Goal: Task Accomplishment & Management: Complete application form

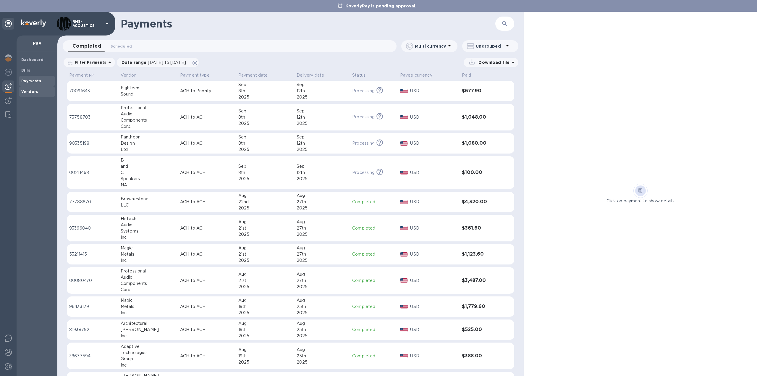
click at [27, 91] on b "Vendors" at bounding box center [29, 91] width 17 height 4
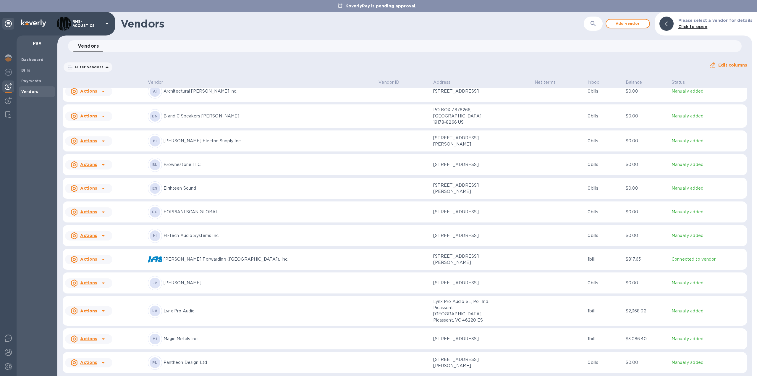
scroll to position [59, 0]
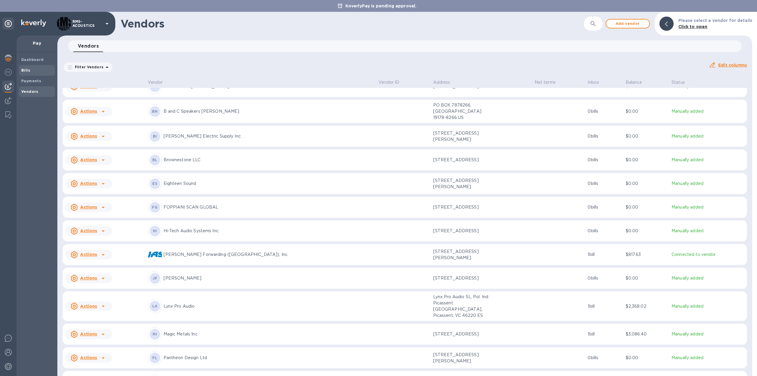
click at [23, 72] on b "Bills" at bounding box center [25, 70] width 9 height 4
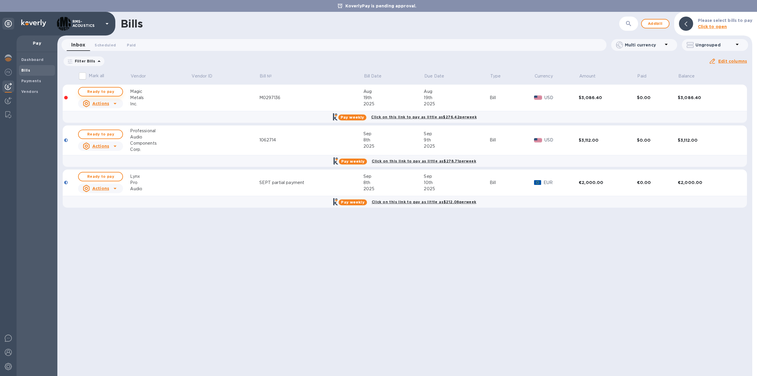
click at [113, 91] on span "Ready to pay" at bounding box center [100, 91] width 34 height 7
click at [106, 91] on span "Ready to pay" at bounding box center [100, 91] width 34 height 7
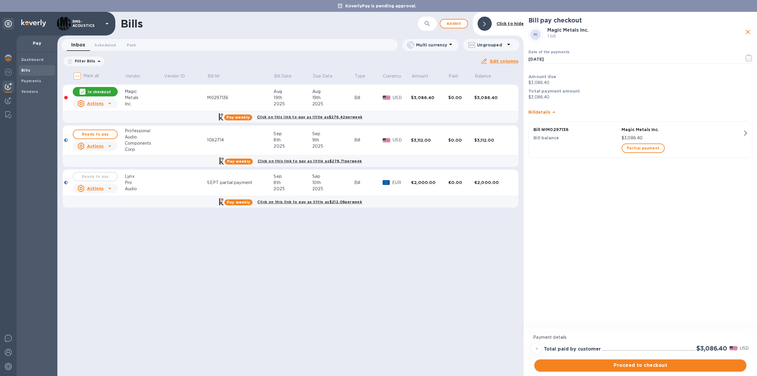
click at [680, 366] on span "Proceed to checkout" at bounding box center [640, 365] width 203 height 7
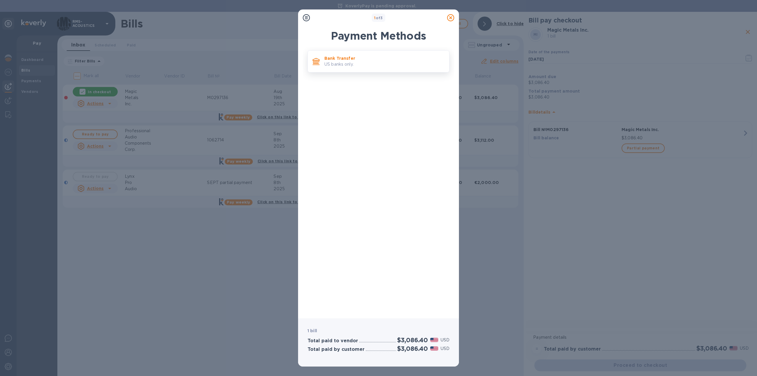
click at [340, 61] on p "US banks only." at bounding box center [384, 64] width 120 height 6
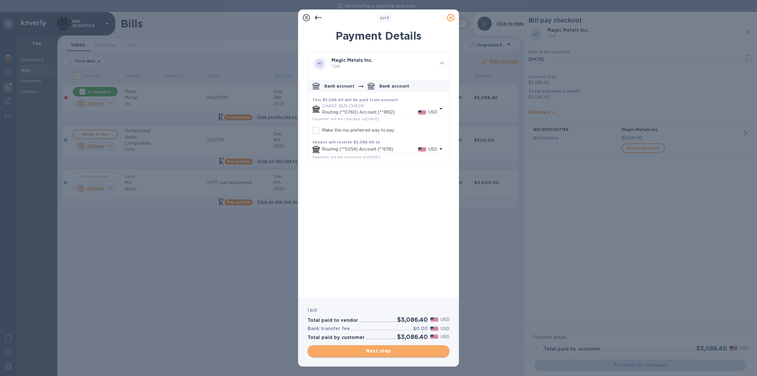
click at [392, 352] on span "Next step" at bounding box center [378, 350] width 132 height 7
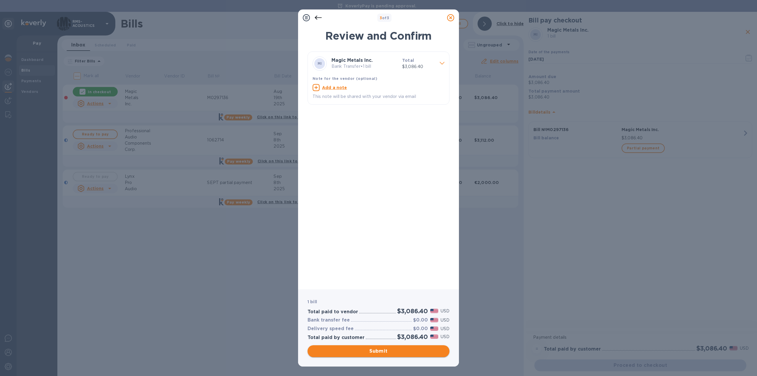
click at [396, 354] on span "Submit" at bounding box center [378, 350] width 132 height 7
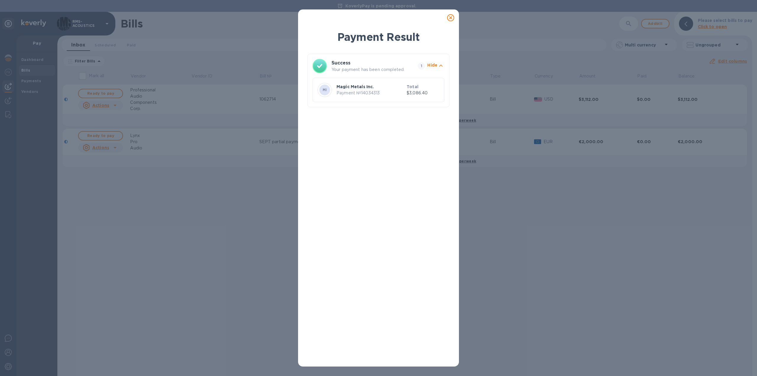
click at [451, 17] on icon at bounding box center [450, 17] width 7 height 7
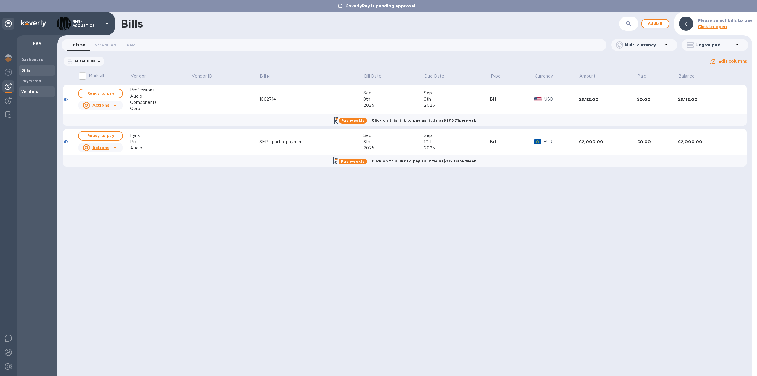
click at [28, 93] on b "Vendors" at bounding box center [29, 91] width 17 height 4
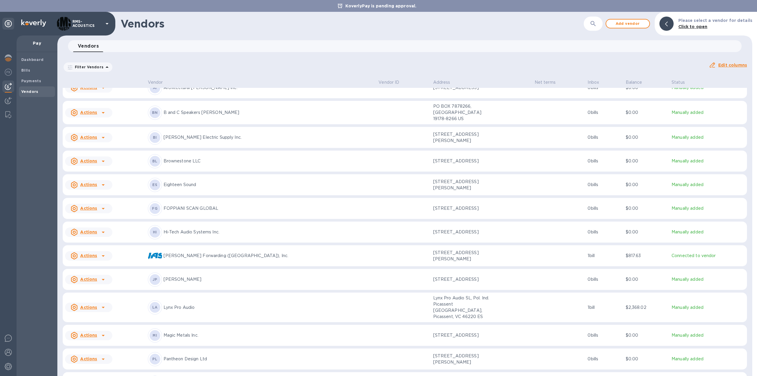
scroll to position [59, 0]
click at [94, 331] on u "Actions" at bounding box center [88, 333] width 17 height 5
click at [98, 351] on b "Add new bill" at bounding box center [95, 349] width 27 height 5
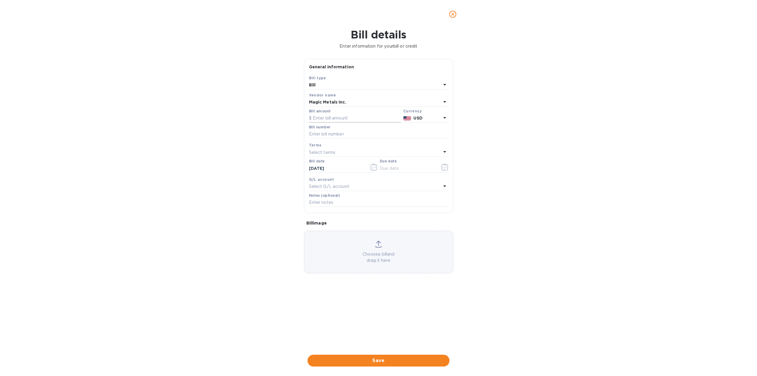
click at [320, 118] on input "text" at bounding box center [355, 118] width 92 height 9
type input "1,256.80"
click at [328, 136] on input "text" at bounding box center [378, 134] width 139 height 9
type input "M0299343"
click at [445, 166] on icon "button" at bounding box center [444, 166] width 7 height 7
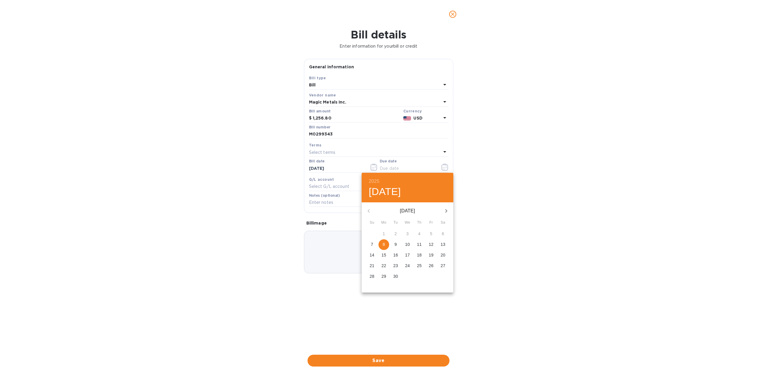
click at [430, 266] on p "26" at bounding box center [431, 266] width 5 height 6
type input "[DATE]"
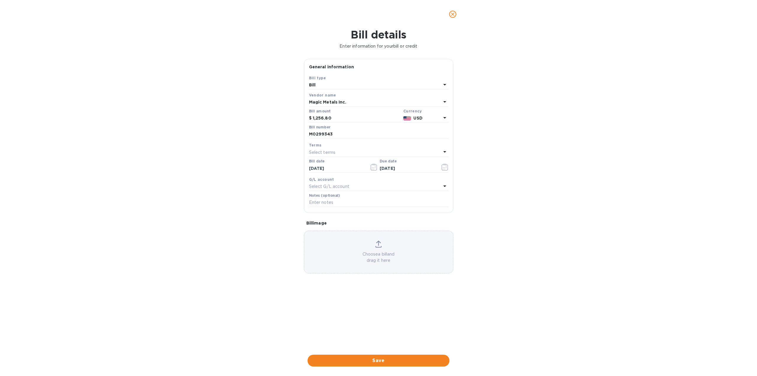
click at [404, 363] on span "Save" at bounding box center [378, 360] width 132 height 7
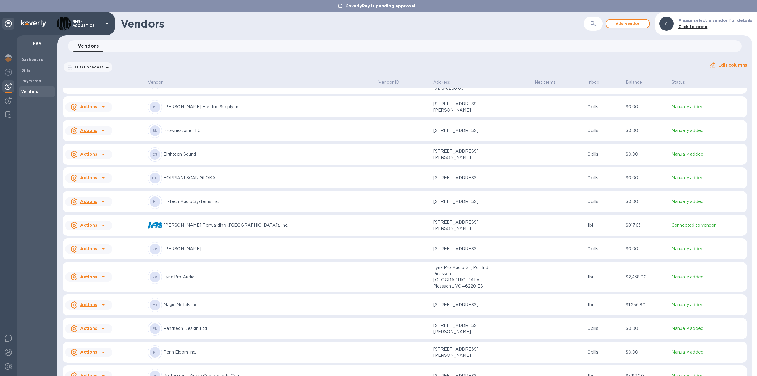
scroll to position [89, 0]
click at [93, 302] on u "Actions" at bounding box center [88, 304] width 17 height 5
click at [98, 323] on b "Add new bill" at bounding box center [95, 324] width 27 height 5
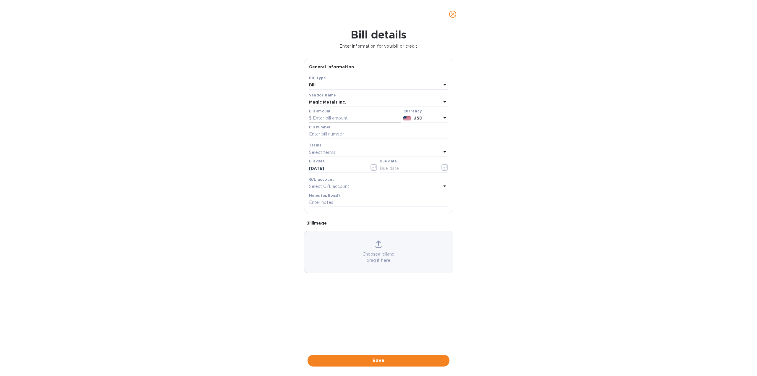
click at [348, 118] on input "text" at bounding box center [355, 118] width 92 height 9
type input "456"
click at [347, 132] on input "text" at bounding box center [378, 134] width 139 height 9
type input "M0299344"
click at [445, 167] on icon "button" at bounding box center [444, 166] width 7 height 7
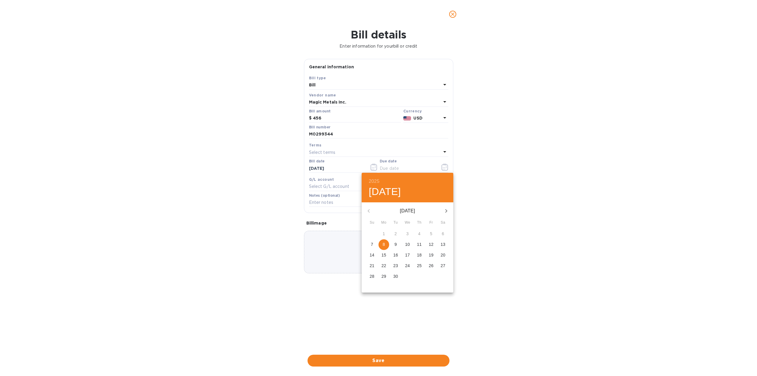
click at [429, 266] on p "26" at bounding box center [431, 266] width 5 height 6
type input "[DATE]"
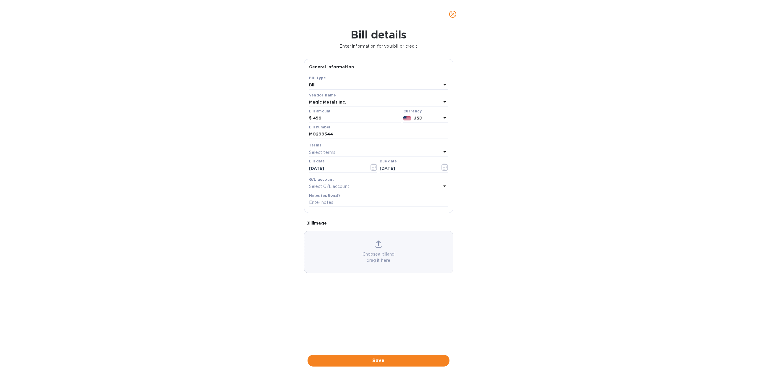
click at [466, 309] on div "Bill details Enter information for your bill or credit General information Save…" at bounding box center [378, 201] width 757 height 347
click at [403, 360] on span "Save" at bounding box center [378, 360] width 132 height 7
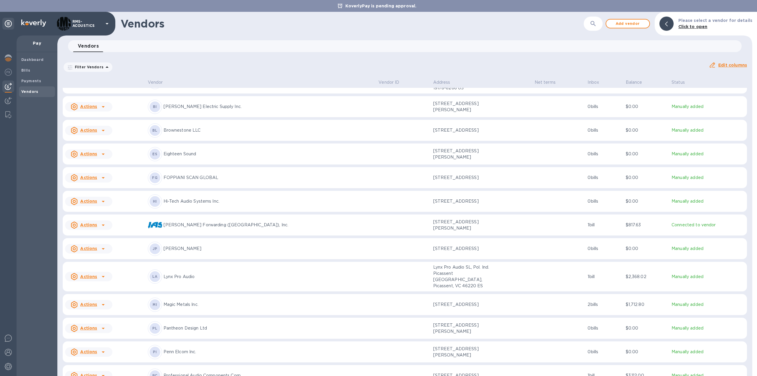
click at [102, 301] on icon at bounding box center [103, 304] width 7 height 7
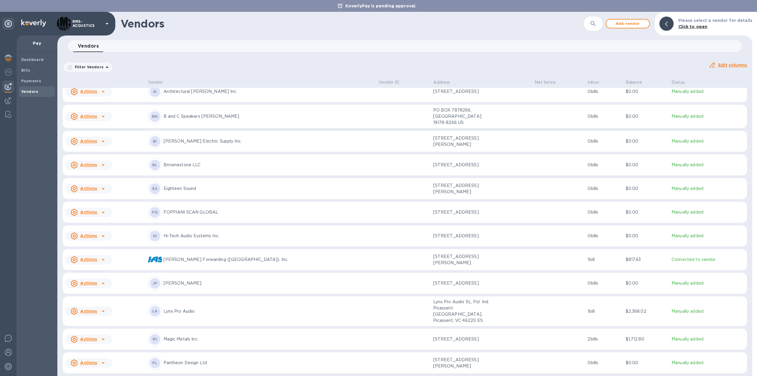
scroll to position [59, 0]
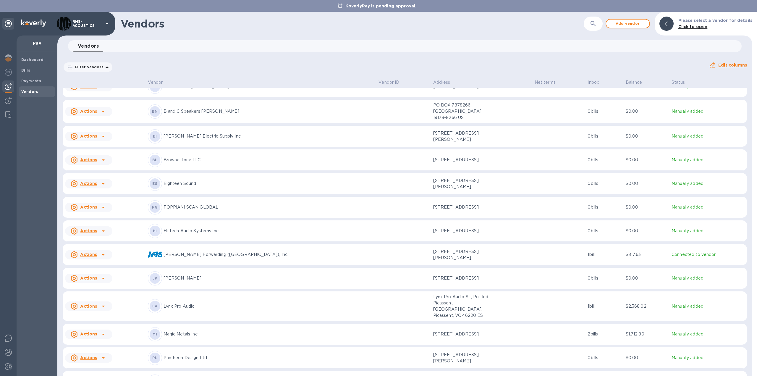
click at [100, 331] on icon at bounding box center [103, 334] width 7 height 7
click at [101, 350] on b "Add new bill" at bounding box center [95, 349] width 27 height 5
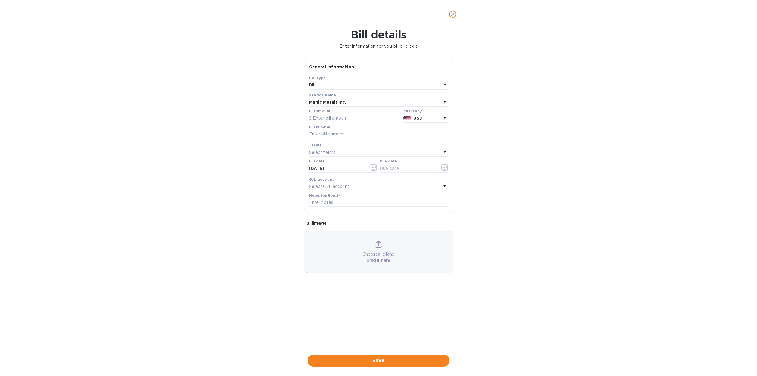
click at [344, 119] on input "text" at bounding box center [355, 118] width 92 height 9
type input "229.10"
click at [338, 133] on input "text" at bounding box center [378, 134] width 139 height 9
type input "M0299345"
click at [445, 166] on icon "button" at bounding box center [444, 166] width 7 height 7
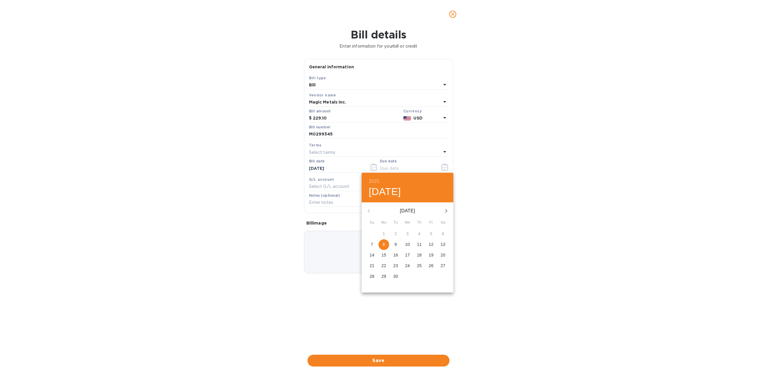
click at [430, 266] on p "26" at bounding box center [431, 266] width 5 height 6
type input "[DATE]"
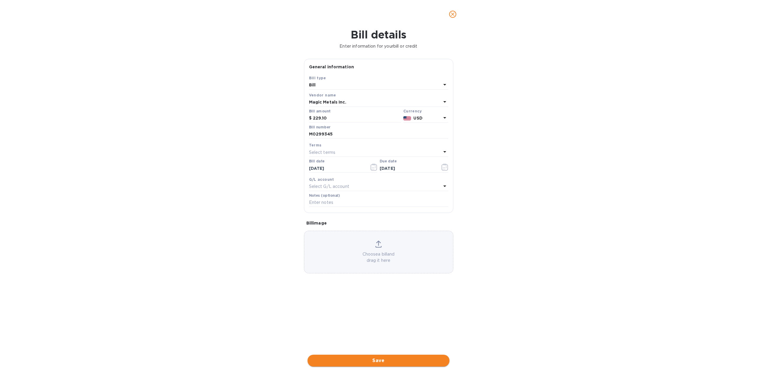
click at [402, 362] on span "Save" at bounding box center [378, 360] width 132 height 7
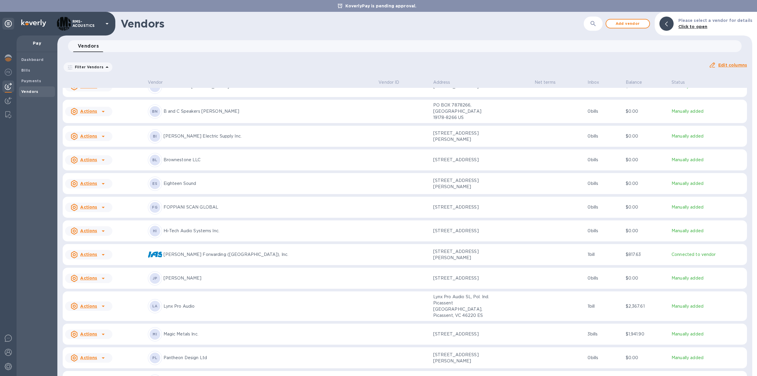
click at [102, 331] on icon at bounding box center [103, 334] width 7 height 7
click at [95, 348] on b "Add new bill" at bounding box center [95, 349] width 27 height 5
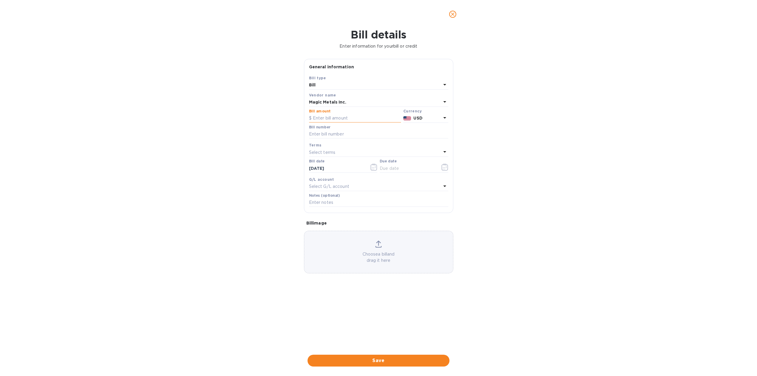
click at [359, 117] on input "text" at bounding box center [355, 118] width 92 height 9
type input "1,641.12"
click at [354, 132] on input "text" at bounding box center [378, 134] width 139 height 9
type input "M0299492"
click at [336, 203] on input "text" at bounding box center [378, 202] width 139 height 9
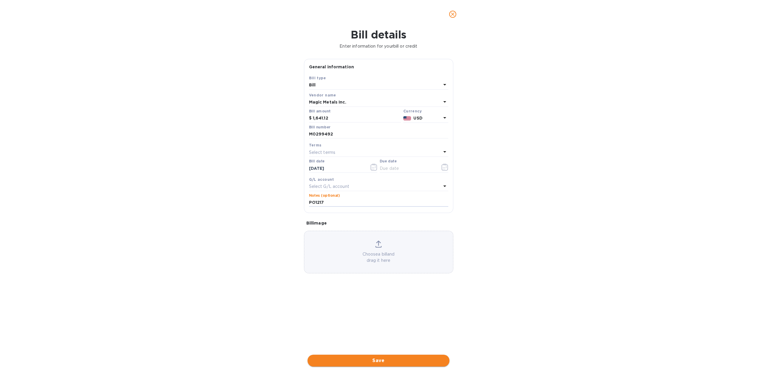
type input "PO1217"
click at [400, 359] on span "Save" at bounding box center [378, 360] width 132 height 7
click at [445, 167] on icon "button" at bounding box center [444, 166] width 7 height 7
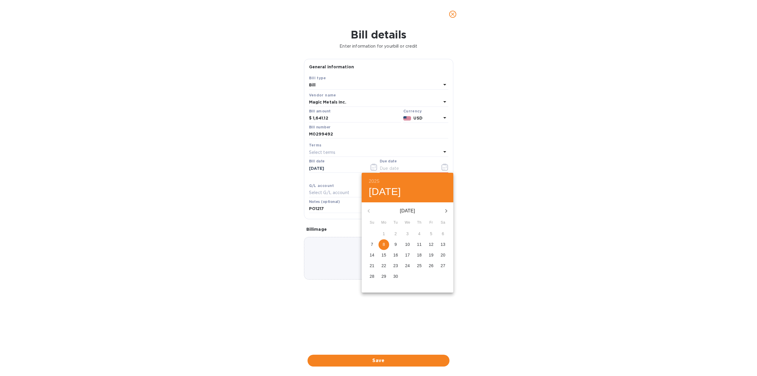
click at [372, 276] on p "28" at bounding box center [372, 276] width 5 height 6
type input "[DATE]"
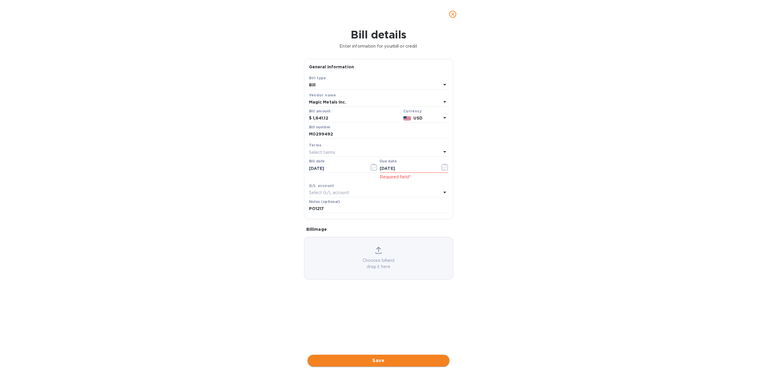
click at [407, 361] on span "Save" at bounding box center [378, 360] width 132 height 7
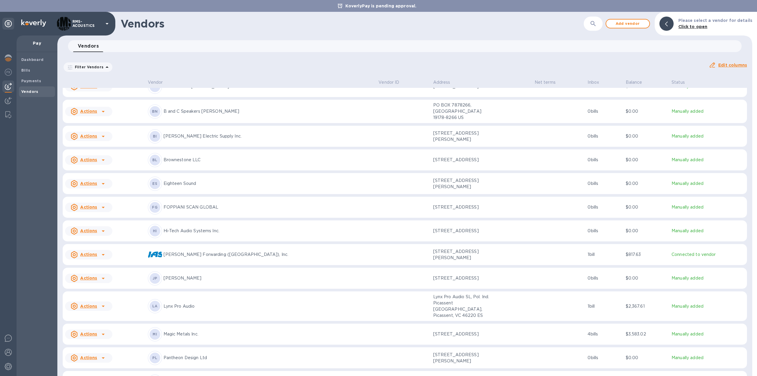
click at [91, 331] on u "Actions" at bounding box center [88, 333] width 17 height 5
click at [97, 348] on b "Add new bill" at bounding box center [95, 349] width 27 height 5
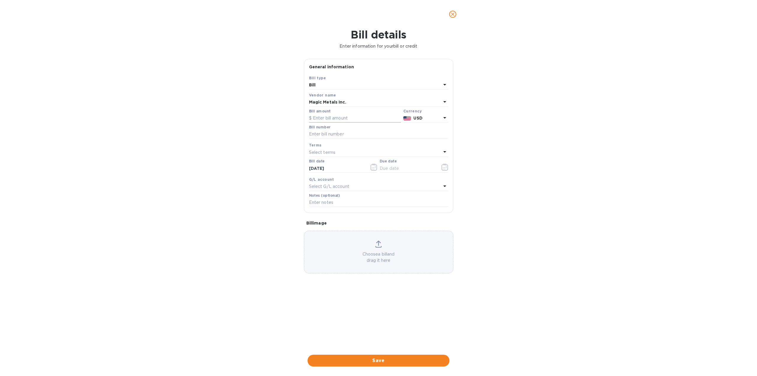
click at [332, 118] on input "text" at bounding box center [355, 118] width 92 height 9
type input "784.40"
click at [334, 136] on input "text" at bounding box center [378, 134] width 139 height 9
type input "M0299493"
click at [448, 166] on icon "button" at bounding box center [444, 166] width 7 height 7
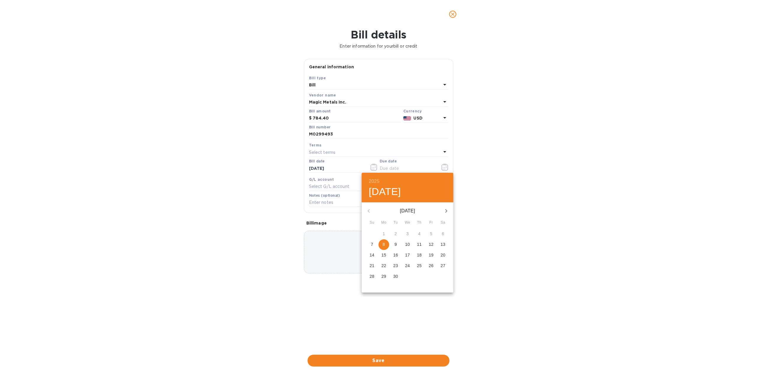
click at [446, 211] on icon "button" at bounding box center [446, 210] width 7 height 7
click at [373, 212] on button "button" at bounding box center [369, 211] width 14 height 14
click at [373, 276] on p "28" at bounding box center [372, 276] width 5 height 6
type input "[DATE]"
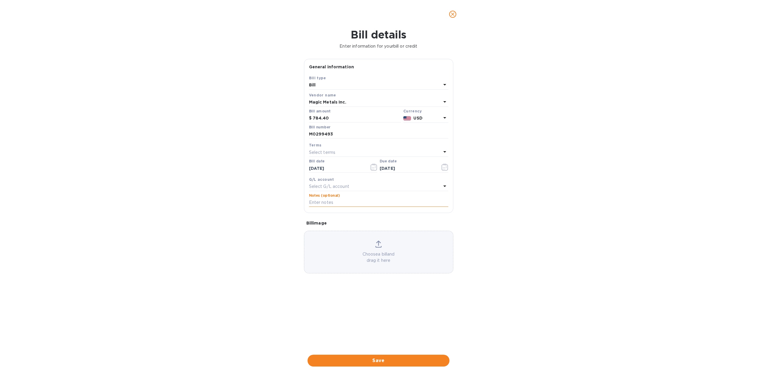
click at [326, 202] on input "text" at bounding box center [378, 202] width 139 height 9
click button "Save" at bounding box center [0, 0] width 0 height 0
type input "po"
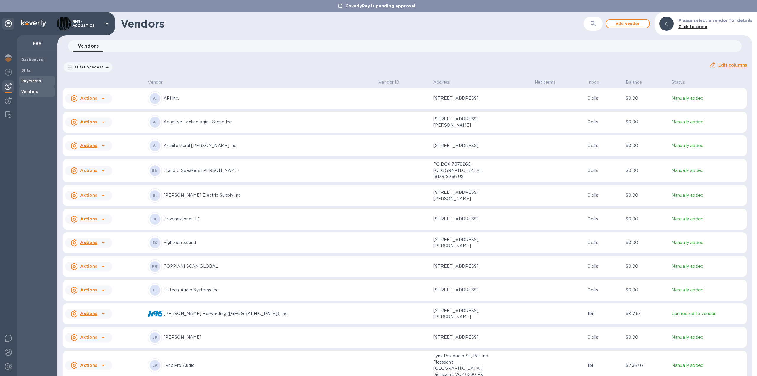
click at [28, 79] on b "Payments" at bounding box center [31, 81] width 20 height 4
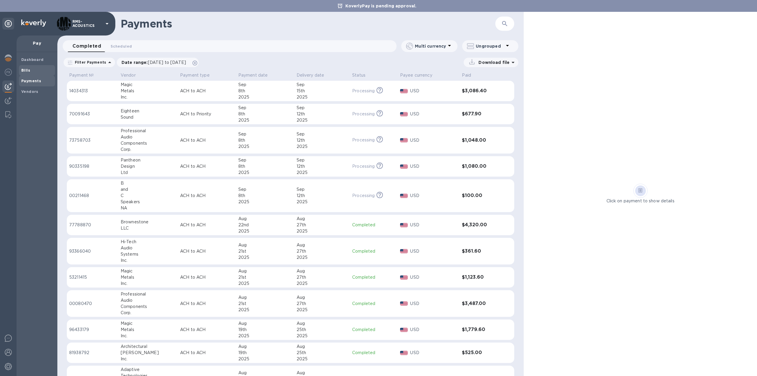
click at [29, 67] on span "Bills" at bounding box center [25, 70] width 9 height 6
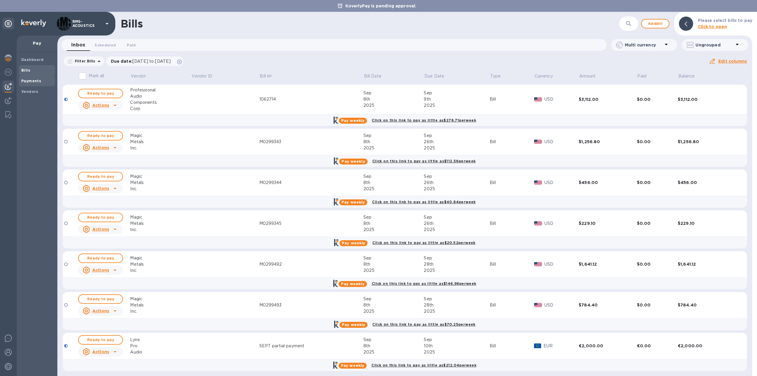
click at [29, 80] on b "Payments" at bounding box center [31, 81] width 20 height 4
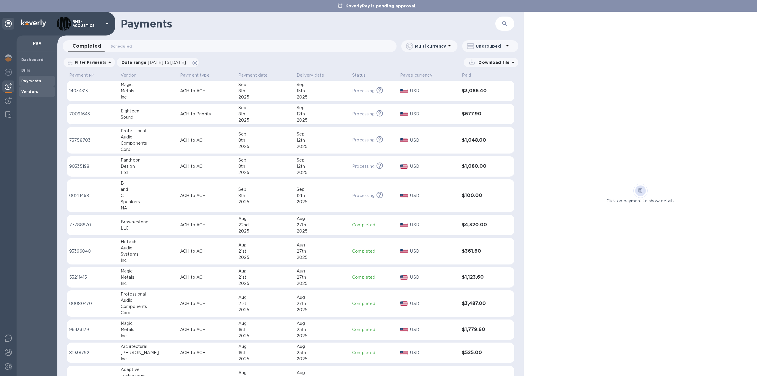
click at [31, 91] on b "Vendors" at bounding box center [29, 91] width 17 height 4
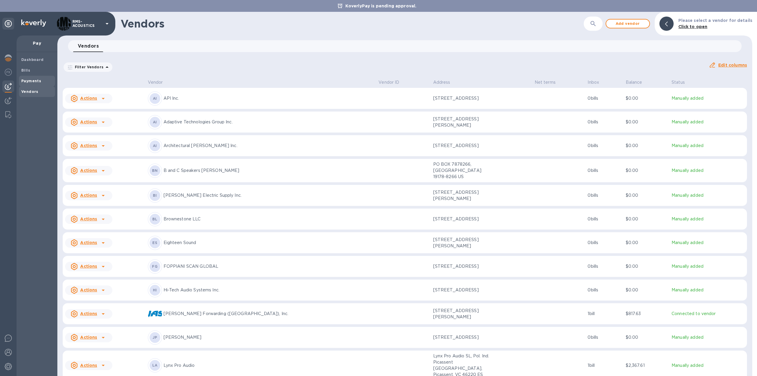
click at [30, 79] on b "Payments" at bounding box center [31, 81] width 20 height 4
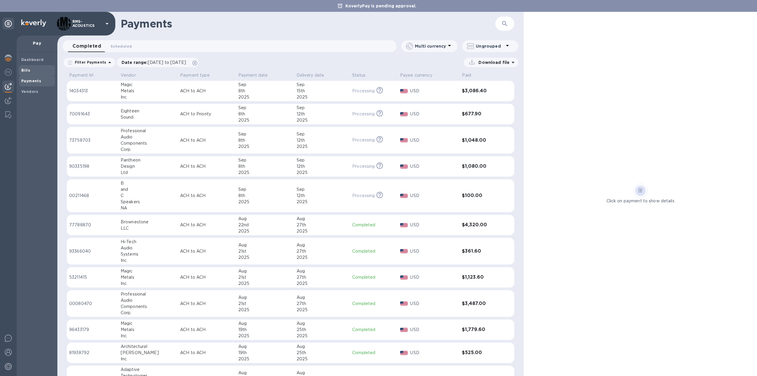
click at [29, 69] on b "Bills" at bounding box center [25, 70] width 9 height 4
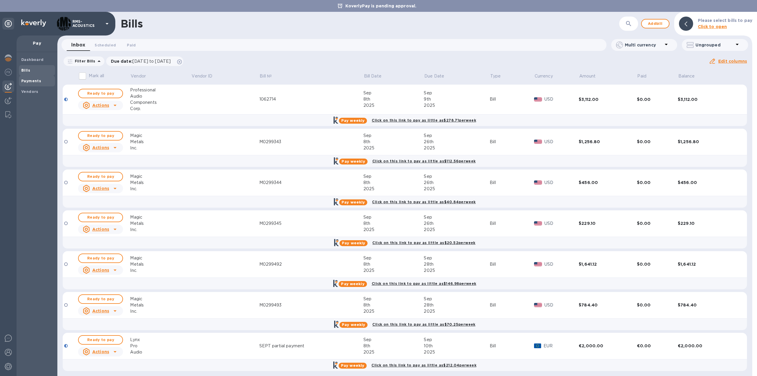
click at [34, 81] on b "Payments" at bounding box center [31, 81] width 20 height 4
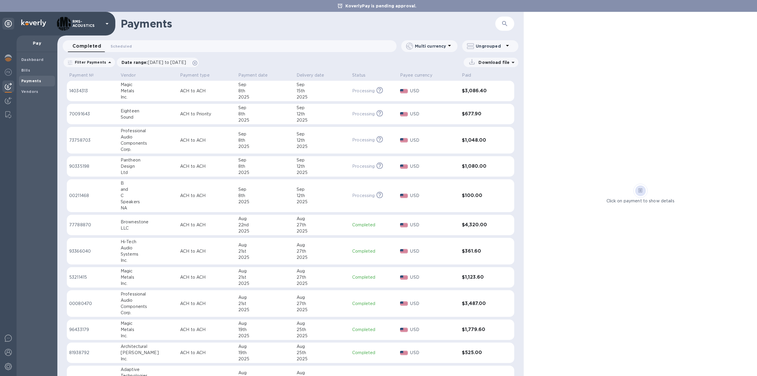
click at [488, 42] on div "Ungrouped" at bounding box center [489, 46] width 44 height 8
click at [494, 48] on div at bounding box center [378, 188] width 757 height 376
click at [507, 45] on icon at bounding box center [507, 45] width 7 height 7
click at [507, 45] on div at bounding box center [378, 188] width 757 height 376
click at [507, 45] on icon at bounding box center [507, 45] width 7 height 7
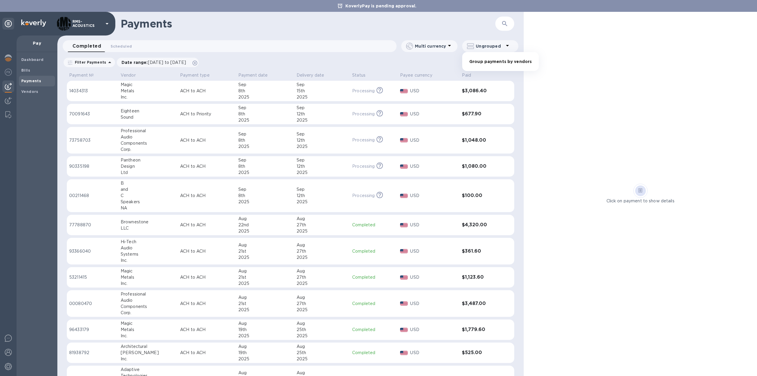
click at [493, 61] on li "Group payments by vendors" at bounding box center [500, 61] width 77 height 19
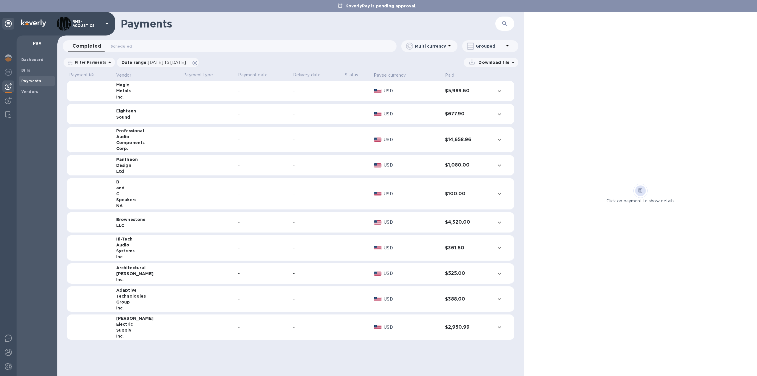
click at [500, 140] on icon "expand row" at bounding box center [499, 139] width 7 height 7
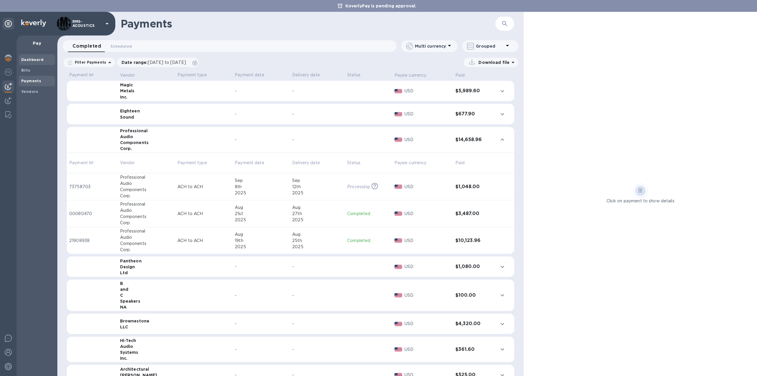
click at [30, 59] on b "Dashboard" at bounding box center [32, 59] width 22 height 4
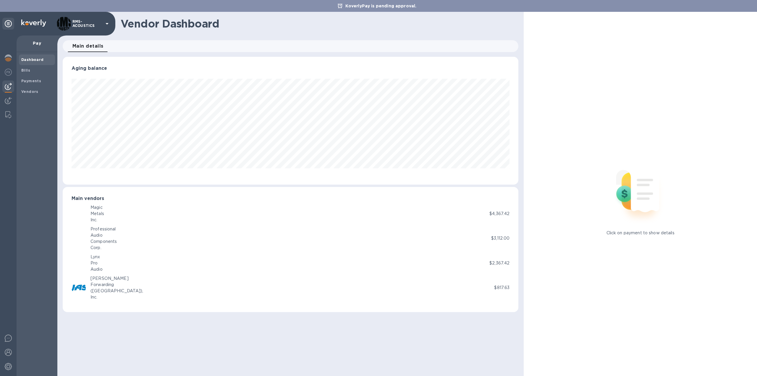
scroll to position [128, 456]
click at [28, 69] on b "Bills" at bounding box center [25, 70] width 9 height 4
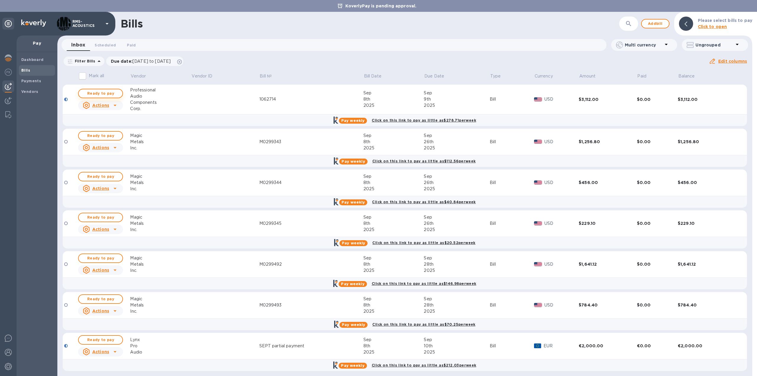
click at [102, 93] on span "Ready to pay" at bounding box center [100, 93] width 34 height 7
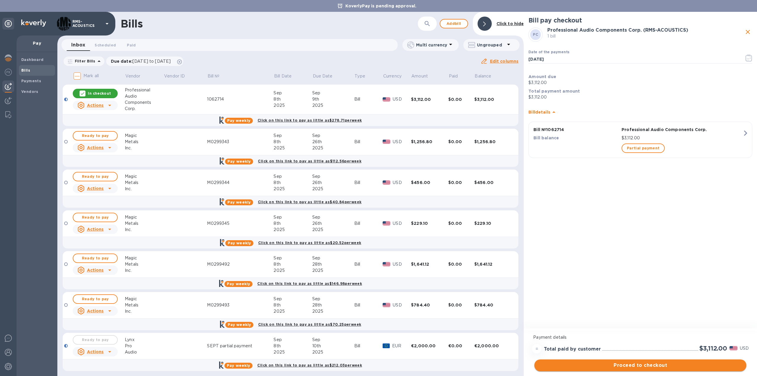
click at [669, 364] on span "Proceed to checkout" at bounding box center [640, 365] width 203 height 7
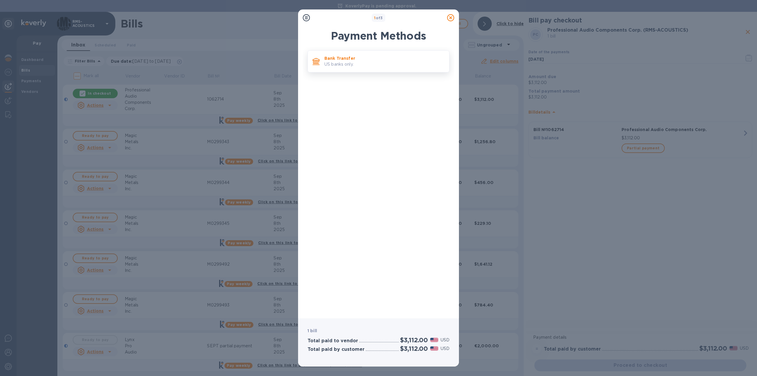
click at [342, 62] on p "US banks only." at bounding box center [384, 64] width 120 height 6
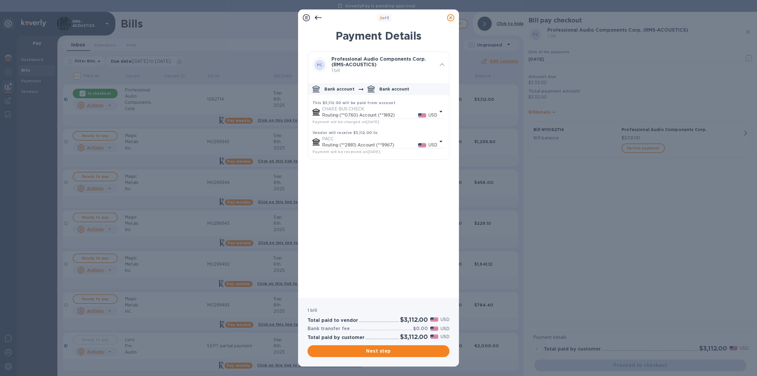
click at [454, 18] on icon at bounding box center [450, 17] width 7 height 7
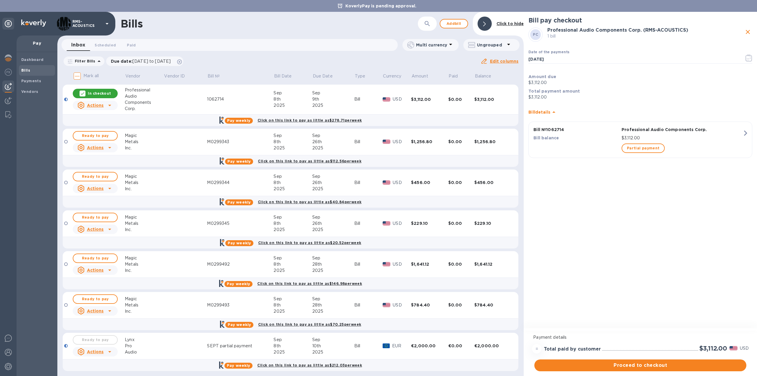
click at [316, 62] on div "Filter Bills Due date : [DATE] to [DATE] Amount Paid Balance" at bounding box center [272, 61] width 418 height 11
click at [85, 93] on icon at bounding box center [82, 93] width 5 height 5
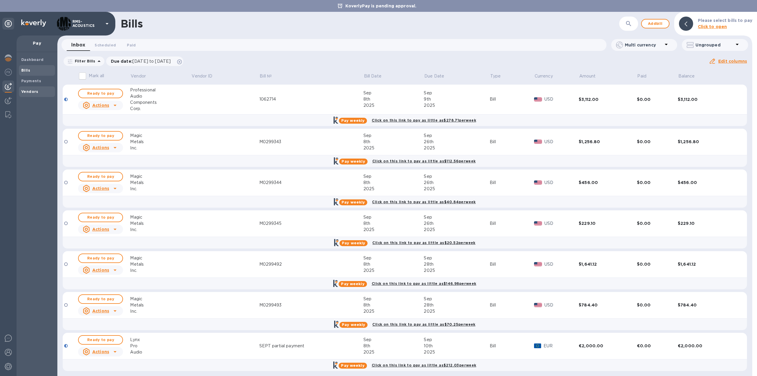
click at [30, 92] on b "Vendors" at bounding box center [29, 91] width 17 height 4
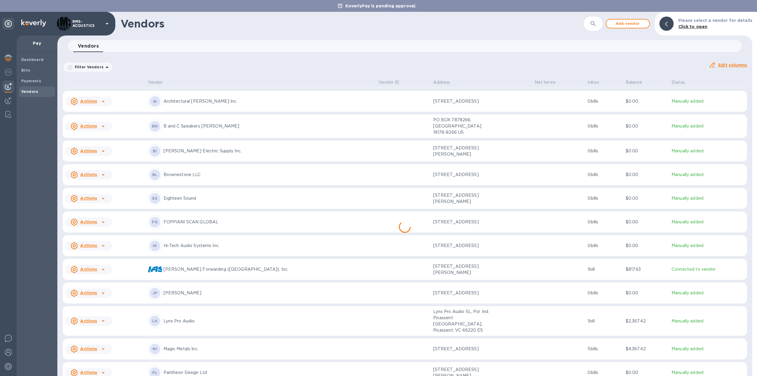
scroll to position [118, 0]
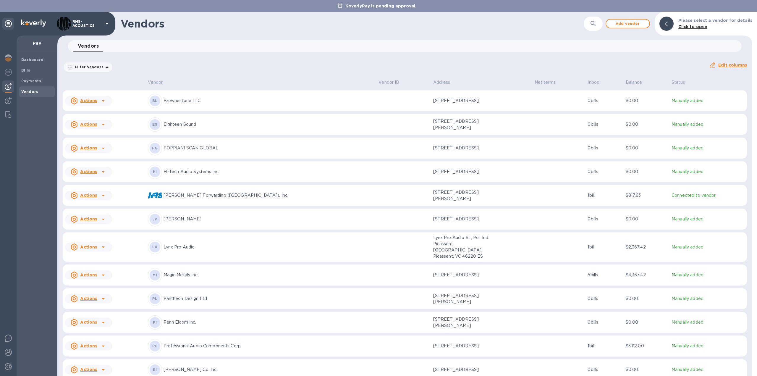
click at [93, 272] on u "Actions" at bounding box center [88, 274] width 17 height 5
click at [95, 295] on b "Add new bill" at bounding box center [95, 294] width 27 height 5
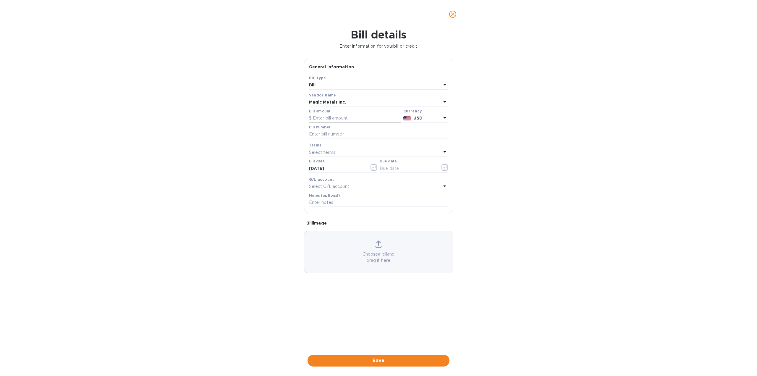
click at [334, 120] on input "text" at bounding box center [355, 118] width 92 height 9
type input "224.72"
click at [347, 132] on input "text" at bounding box center [378, 134] width 139 height 9
type input "M0299680"
click at [402, 166] on input "text" at bounding box center [408, 168] width 56 height 9
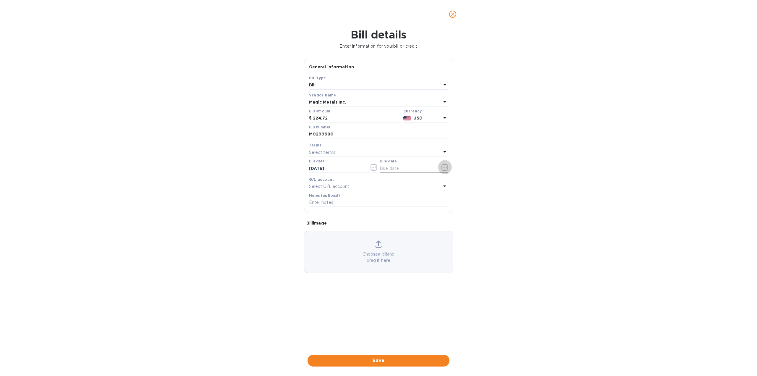
click at [445, 166] on icon "button" at bounding box center [444, 166] width 7 height 7
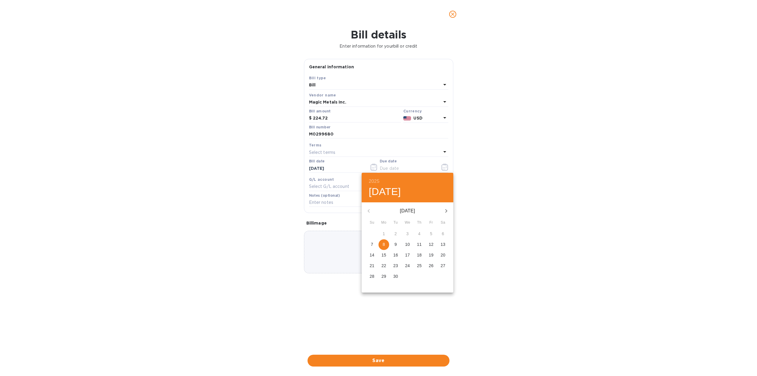
click at [447, 211] on icon "button" at bounding box center [446, 210] width 7 height 7
click at [383, 244] on p "6" at bounding box center [384, 244] width 2 height 6
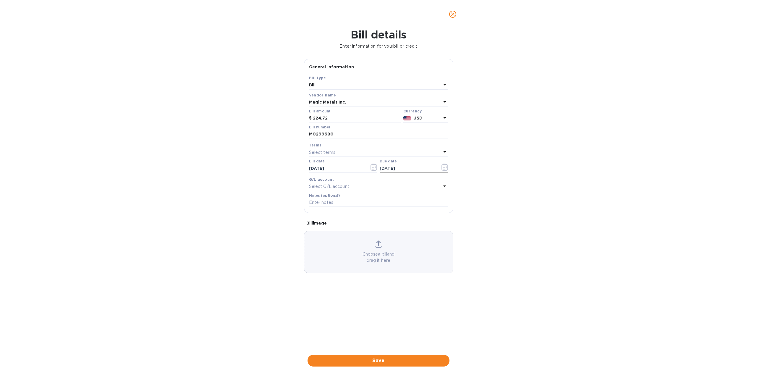
click at [448, 166] on icon "button" at bounding box center [444, 166] width 7 height 7
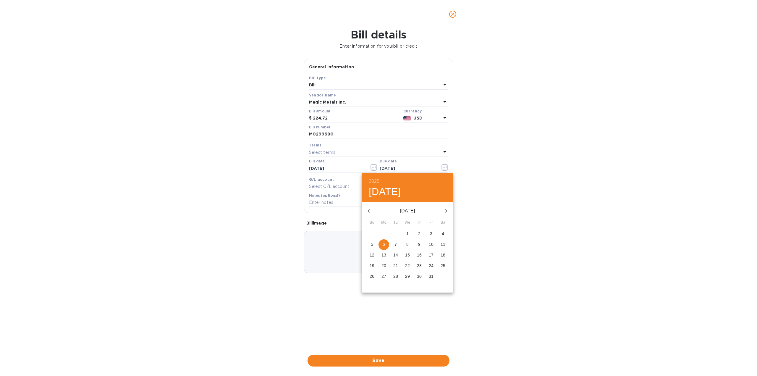
click at [433, 234] on span "3" at bounding box center [431, 234] width 11 height 6
type input "[DATE]"
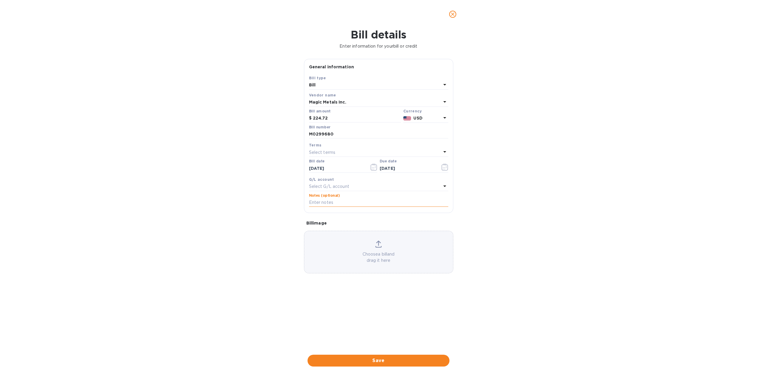
click at [337, 203] on input "text" at bounding box center [378, 202] width 139 height 9
type input "PO1216"
click at [411, 362] on span "Save" at bounding box center [378, 360] width 132 height 7
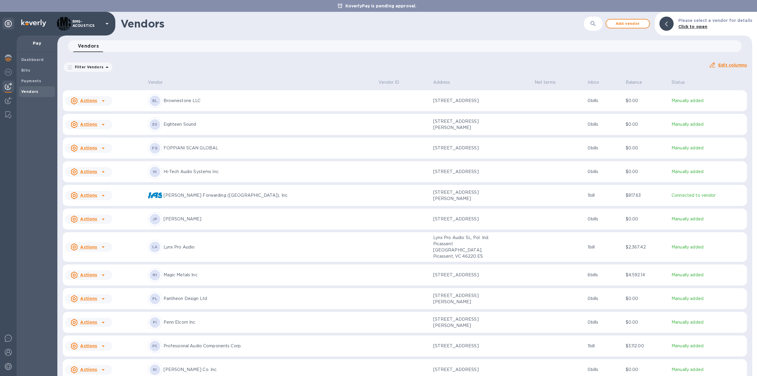
click at [100, 271] on icon at bounding box center [103, 274] width 7 height 7
click at [95, 295] on b "Add new bill" at bounding box center [95, 294] width 27 height 5
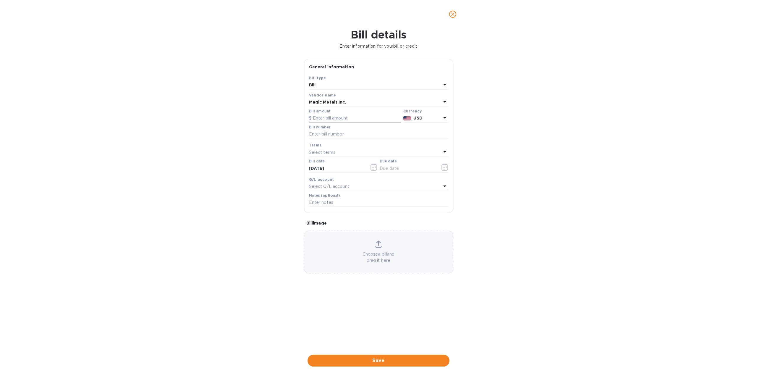
click at [343, 117] on input "text" at bounding box center [355, 118] width 92 height 9
type input "1,123.60"
click at [325, 135] on input "text" at bounding box center [378, 134] width 139 height 9
type input "M0299681"
click at [329, 151] on p "Select terms" at bounding box center [322, 152] width 27 height 6
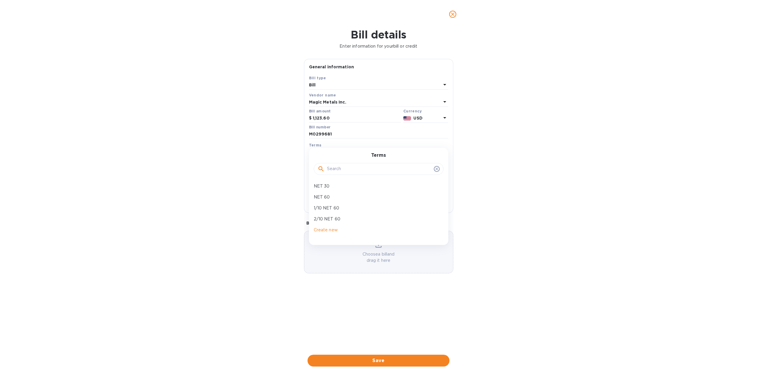
click at [331, 152] on div "Terms NET 30 NET 60 1/10 NET 60 2/10 NET 60 Create new" at bounding box center [378, 196] width 139 height 97
click at [490, 142] on div "Bill details Enter information for your bill or credit General information Save…" at bounding box center [378, 201] width 757 height 347
click at [444, 164] on icon "button" at bounding box center [444, 166] width 7 height 7
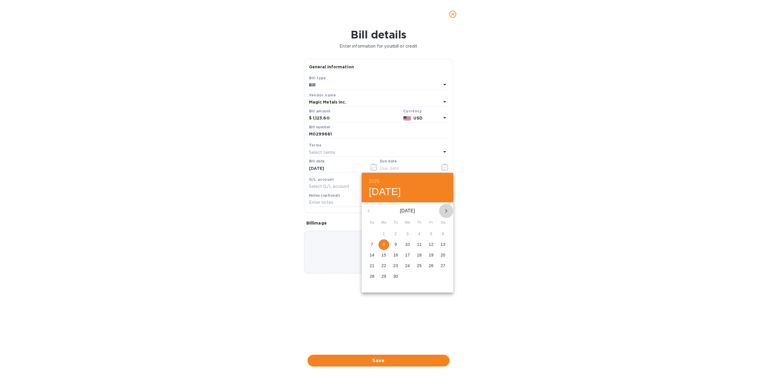
click at [446, 209] on icon "button" at bounding box center [446, 210] width 7 height 7
click at [382, 246] on span "6" at bounding box center [383, 244] width 11 height 6
type input "[DATE]"
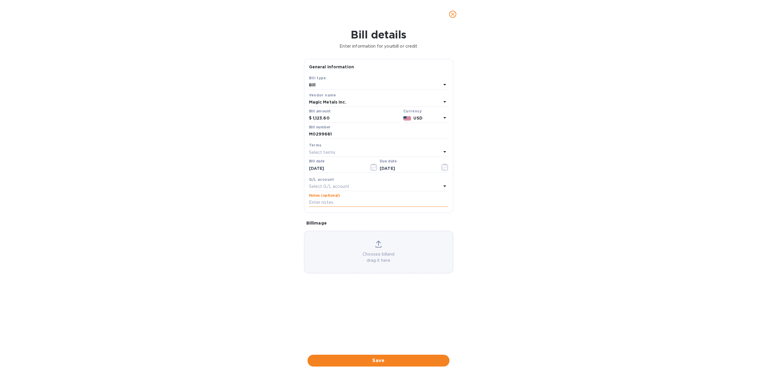
click at [344, 203] on input "text" at bounding box center [378, 202] width 139 height 9
type input "PO1216"
click at [504, 213] on div "Bill details Enter information for your bill or credit General information Save…" at bounding box center [378, 201] width 757 height 347
click at [402, 368] on div "Save" at bounding box center [378, 360] width 144 height 14
click at [407, 361] on span "Save" at bounding box center [378, 360] width 132 height 7
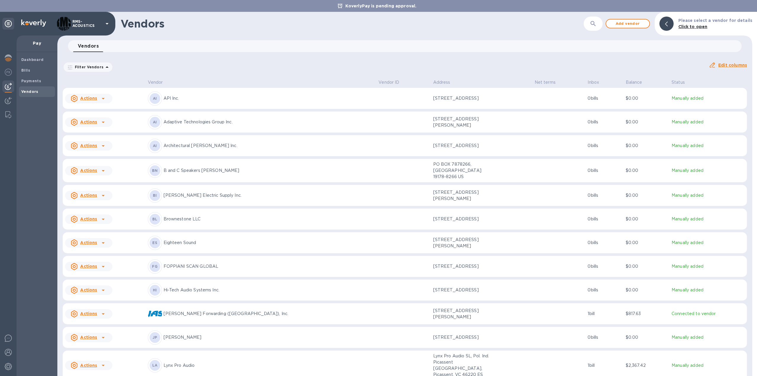
click at [95, 221] on u "Actions" at bounding box center [88, 218] width 17 height 5
click at [103, 243] on b "Add new bill" at bounding box center [95, 242] width 27 height 5
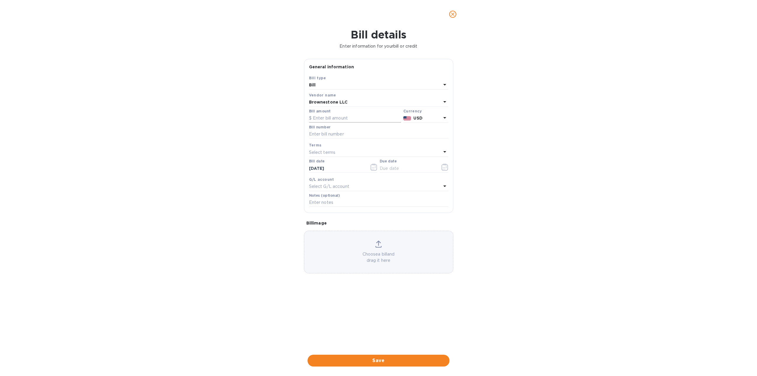
click at [334, 119] on input "text" at bounding box center [355, 118] width 92 height 9
type input "1,000"
click at [358, 132] on input "text" at bounding box center [378, 134] width 139 height 9
click at [318, 134] on input "sept payment" at bounding box center [378, 134] width 139 height 9
type input "[DATE] payment"
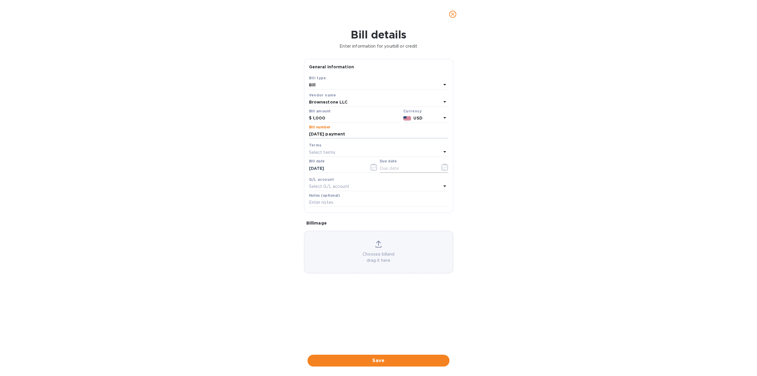
click at [445, 165] on icon "button" at bounding box center [444, 166] width 7 height 7
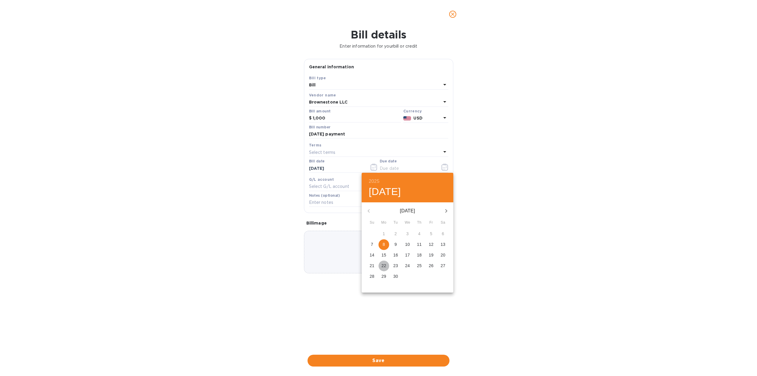
click at [387, 265] on span "22" at bounding box center [383, 266] width 11 height 6
type input "[DATE]"
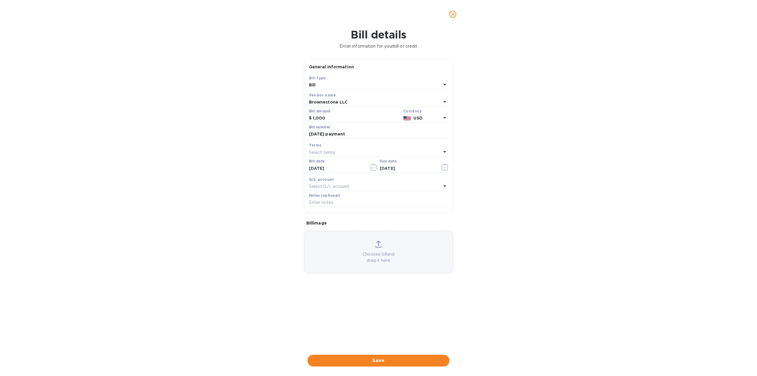
click at [525, 241] on div "Bill details Enter information for your bill or credit General information Save…" at bounding box center [378, 201] width 757 height 347
click at [404, 360] on span "Save" at bounding box center [378, 360] width 132 height 7
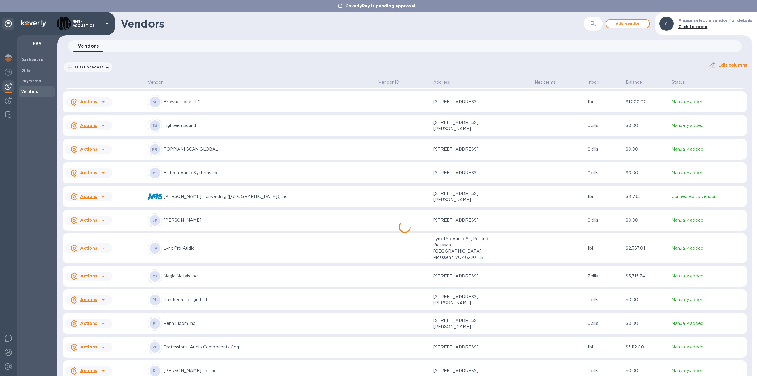
scroll to position [121, 0]
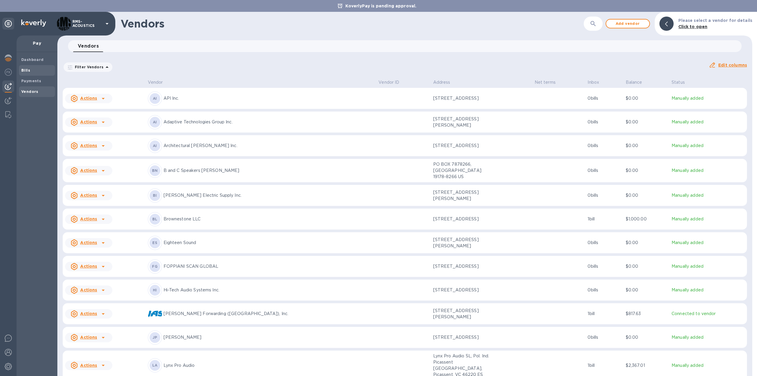
click at [21, 69] on div "Bills" at bounding box center [37, 70] width 36 height 11
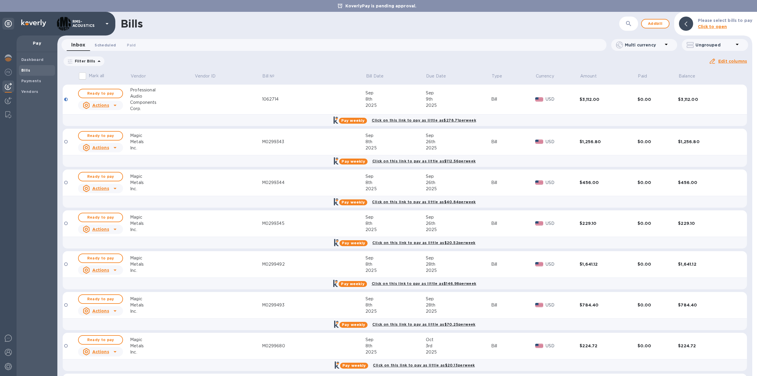
click at [102, 43] on span "Scheduled 0" at bounding box center [105, 45] width 21 height 6
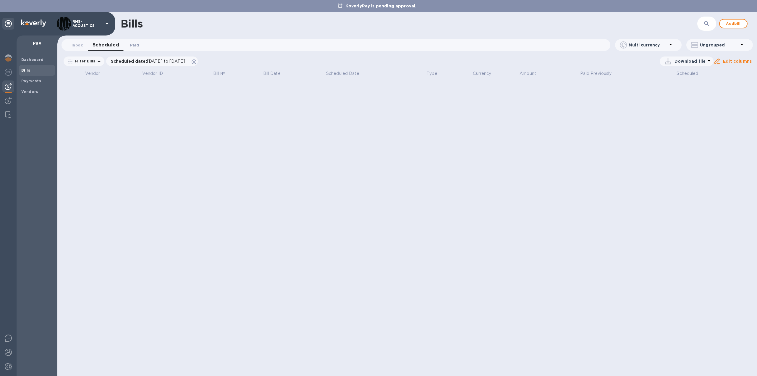
click at [137, 43] on span "Paid 0" at bounding box center [134, 45] width 9 height 6
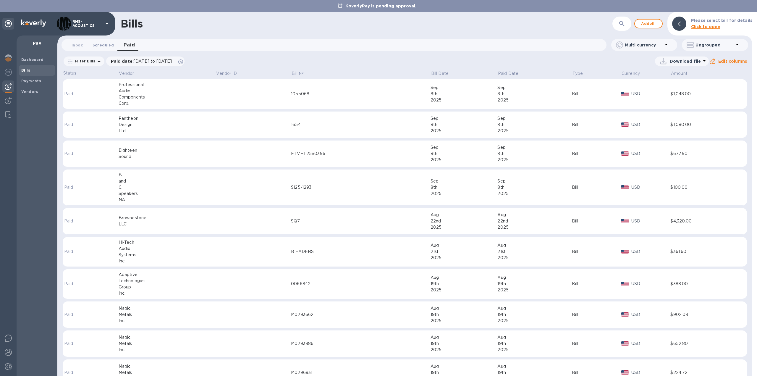
click at [103, 45] on span "Scheduled 0" at bounding box center [103, 45] width 21 height 6
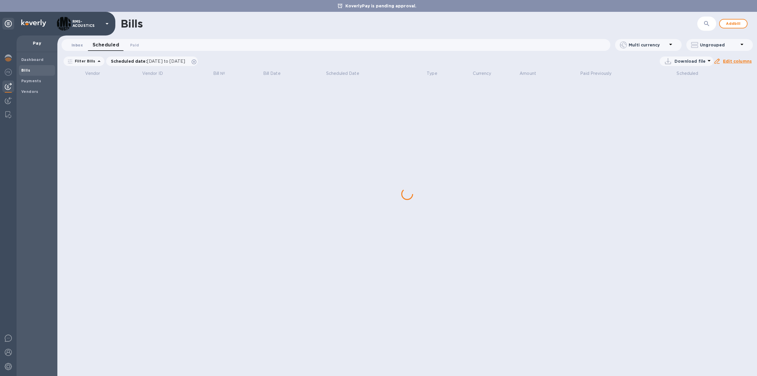
click at [80, 43] on span "Inbox 0" at bounding box center [77, 45] width 11 height 6
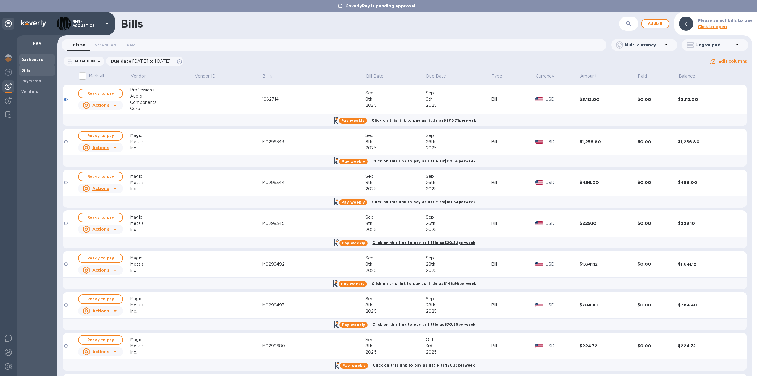
click at [30, 58] on b "Dashboard" at bounding box center [32, 59] width 22 height 4
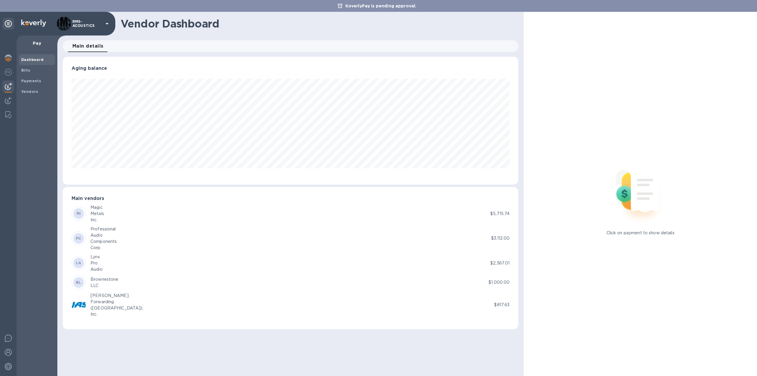
scroll to position [128, 456]
click at [25, 67] on span "Bills" at bounding box center [25, 70] width 9 height 6
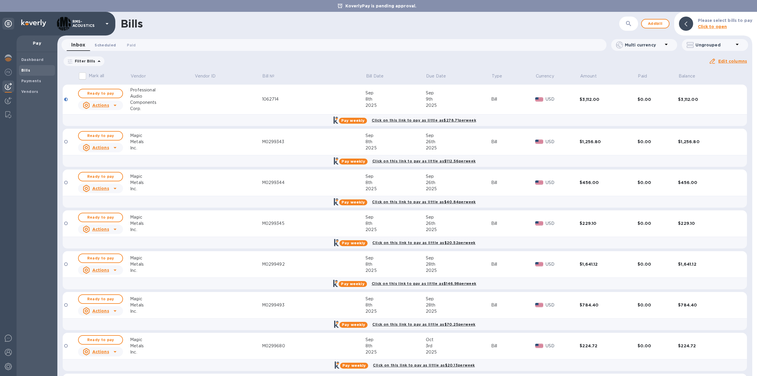
click at [105, 43] on span "Scheduled 0" at bounding box center [105, 45] width 21 height 6
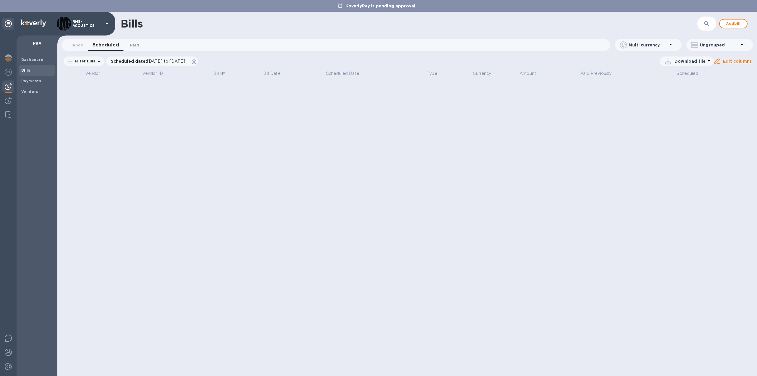
click at [138, 46] on span "Paid 0" at bounding box center [134, 45] width 9 height 6
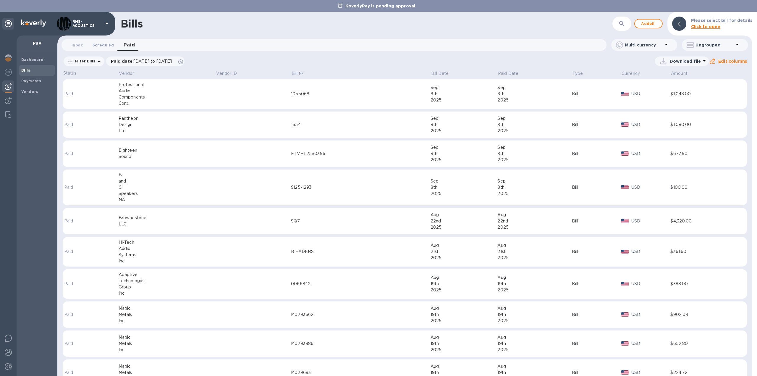
click at [102, 46] on span "Scheduled 0" at bounding box center [103, 45] width 21 height 6
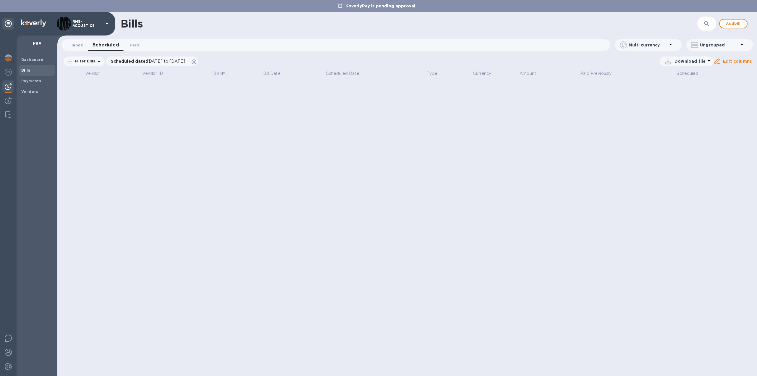
click at [78, 44] on span "Inbox 0" at bounding box center [77, 45] width 11 height 6
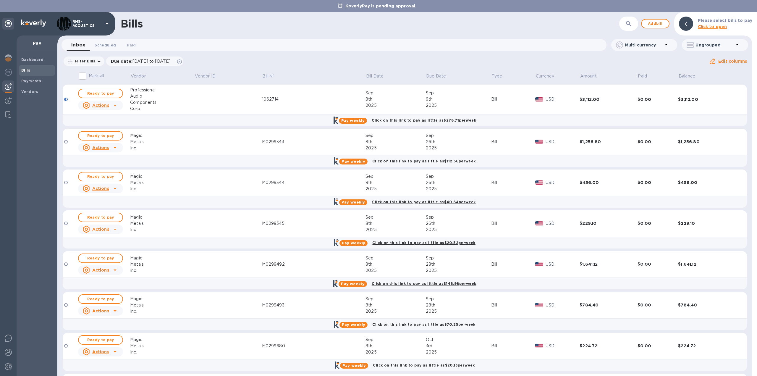
click at [107, 46] on span "Scheduled 0" at bounding box center [105, 45] width 21 height 6
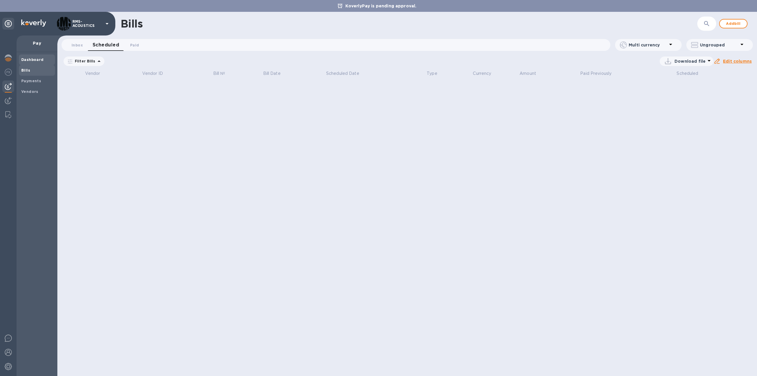
click at [41, 58] on b "Dashboard" at bounding box center [32, 59] width 22 height 4
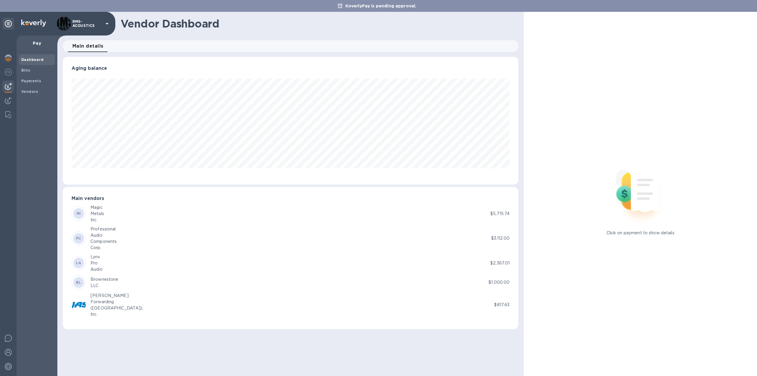
scroll to position [128, 456]
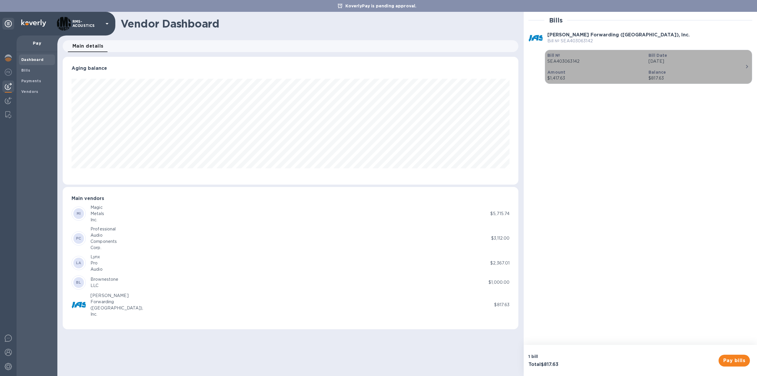
click at [745, 67] on icon "button" at bounding box center [746, 66] width 7 height 7
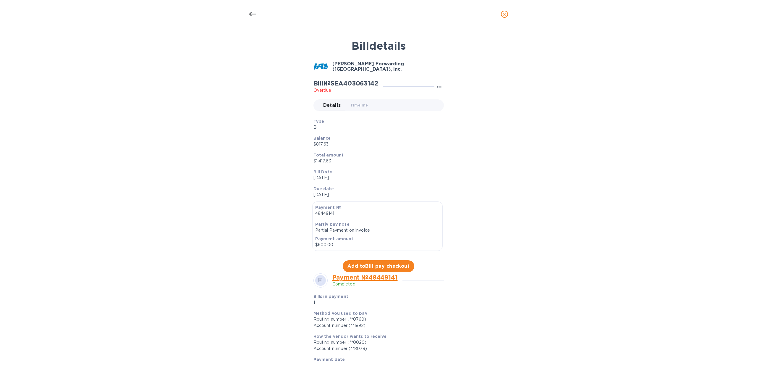
click at [440, 86] on icon "button" at bounding box center [439, 86] width 7 height 7
click at [459, 122] on b "Delete" at bounding box center [456, 122] width 15 height 5
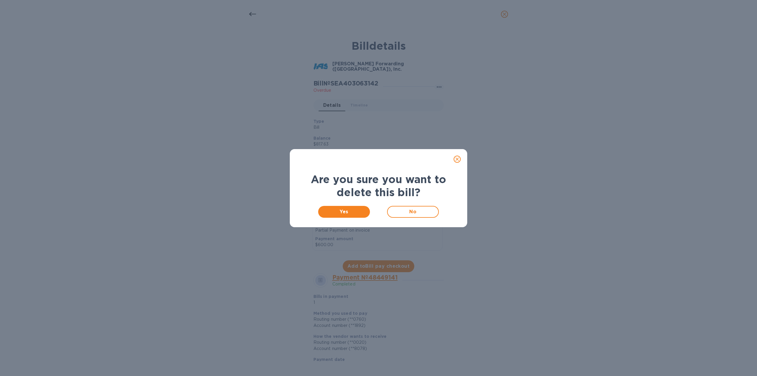
click at [459, 159] on icon "close" at bounding box center [457, 159] width 6 height 6
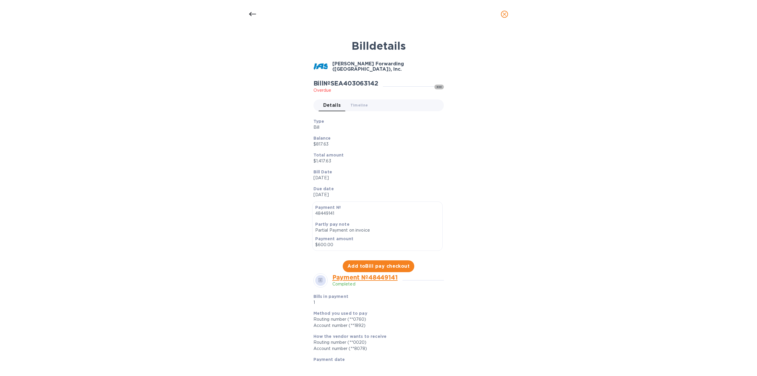
click at [436, 85] on icon "button" at bounding box center [439, 86] width 7 height 7
click at [463, 109] on b "Mark as paid" at bounding box center [462, 108] width 26 height 5
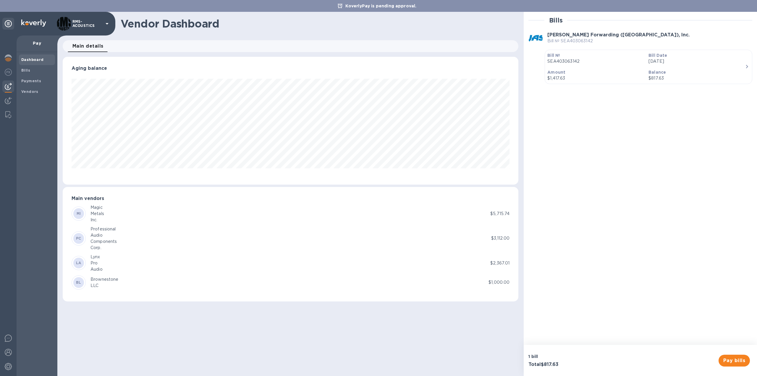
scroll to position [128, 456]
click at [26, 70] on b "Bills" at bounding box center [25, 70] width 9 height 4
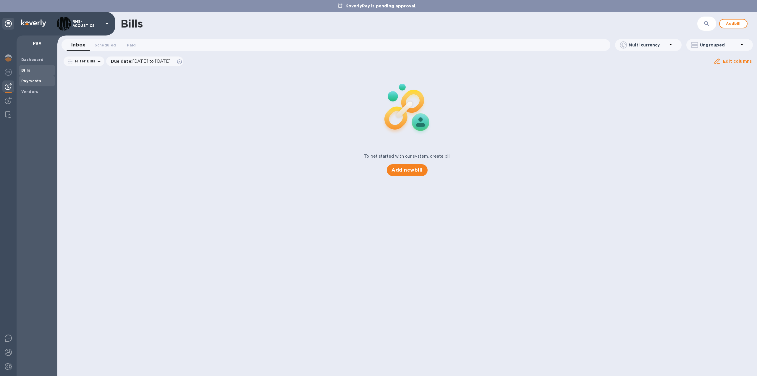
click at [30, 79] on b "Payments" at bounding box center [31, 81] width 20 height 4
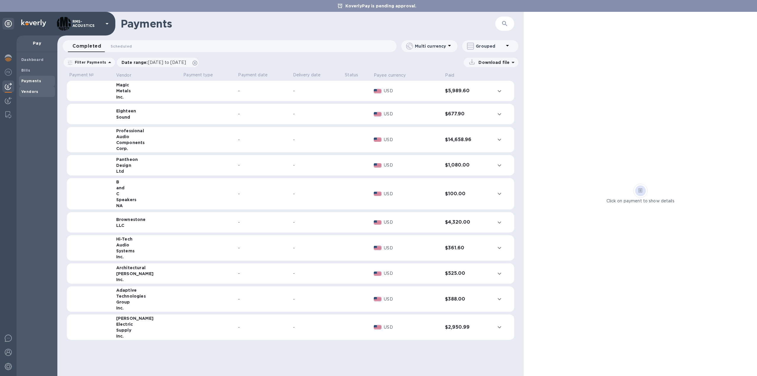
click at [30, 91] on b "Vendors" at bounding box center [29, 91] width 17 height 4
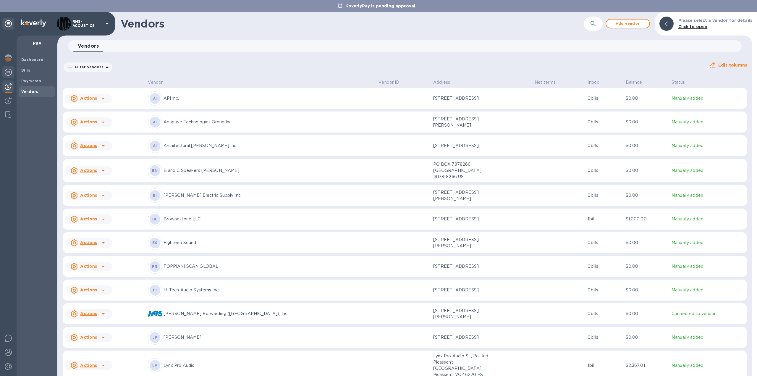
click at [9, 73] on img at bounding box center [8, 72] width 7 height 7
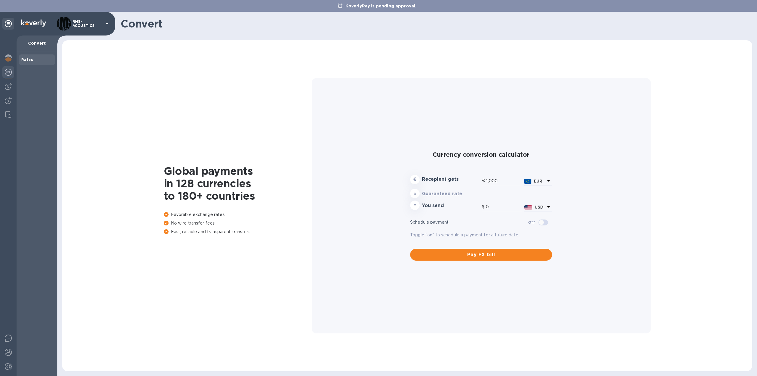
type input "1,183.51"
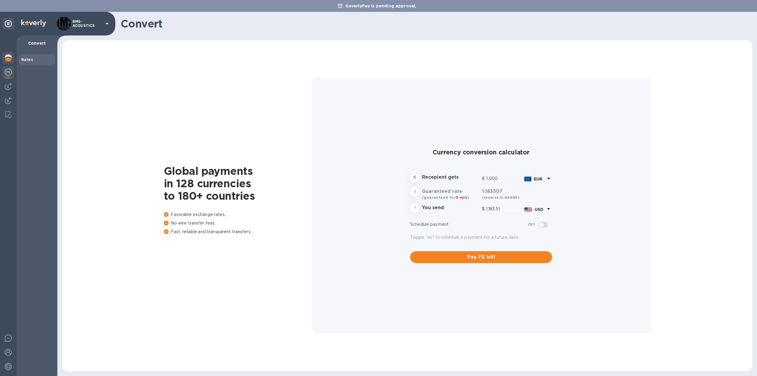
click at [9, 61] on div at bounding box center [8, 58] width 12 height 13
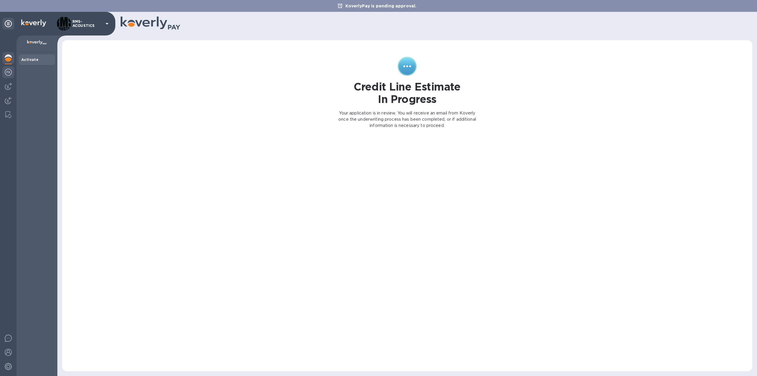
click at [8, 73] on img at bounding box center [8, 72] width 7 height 7
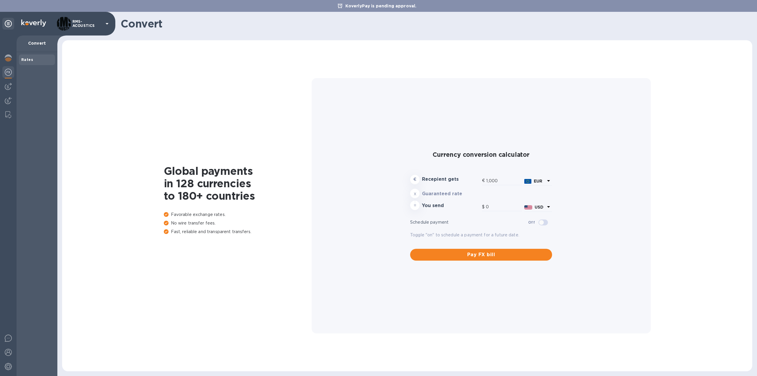
type input "1,183.51"
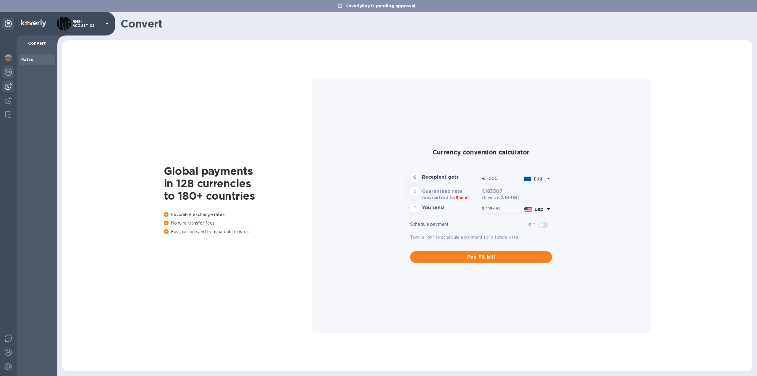
click at [8, 86] on img at bounding box center [8, 86] width 7 height 7
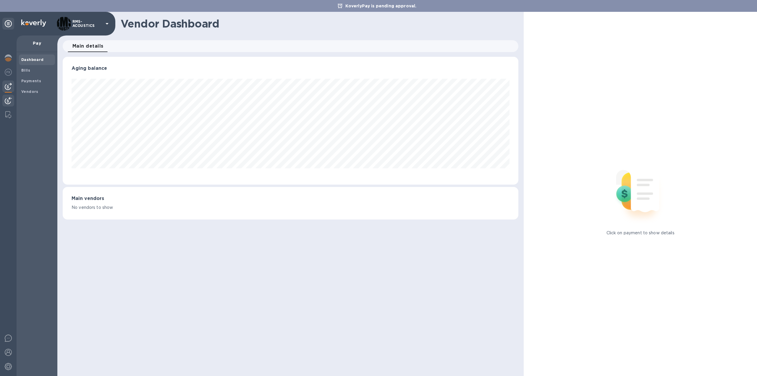
scroll to position [128, 456]
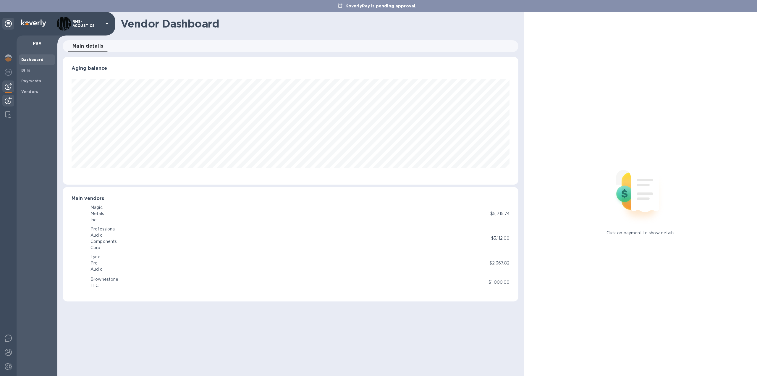
click at [8, 97] on img at bounding box center [8, 100] width 7 height 7
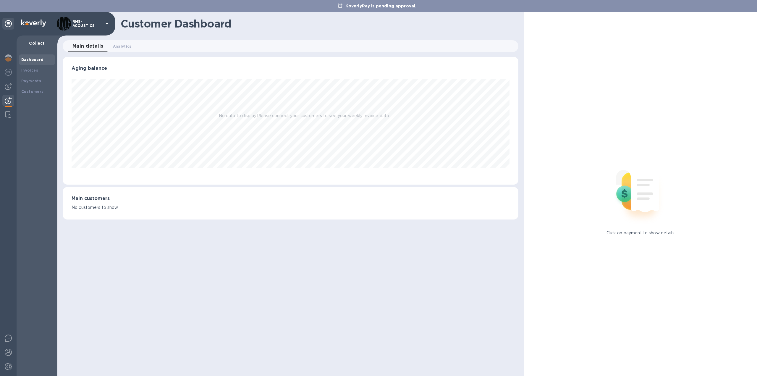
scroll to position [128, 456]
click at [9, 114] on img at bounding box center [8, 114] width 6 height 7
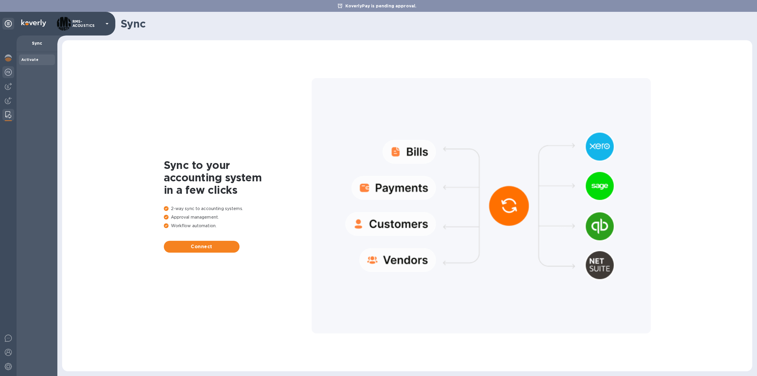
click at [7, 71] on img at bounding box center [8, 72] width 7 height 7
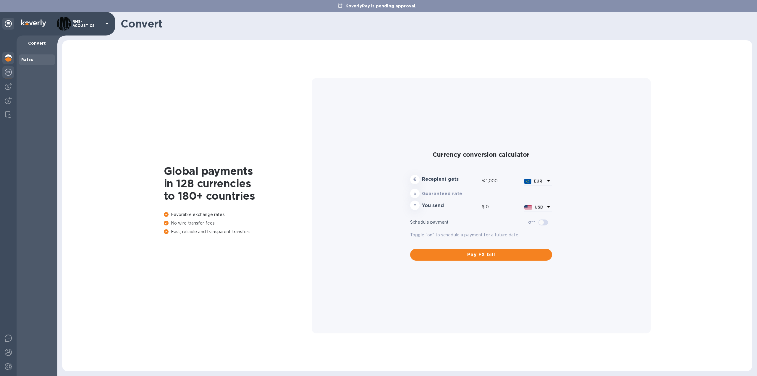
type input "1,183.91"
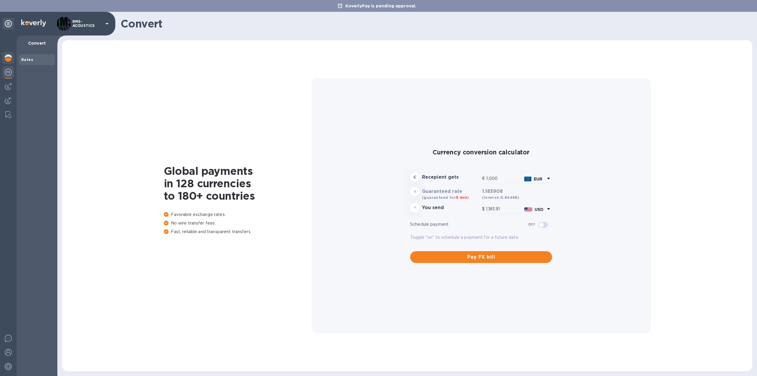
click at [9, 59] on img at bounding box center [8, 57] width 7 height 7
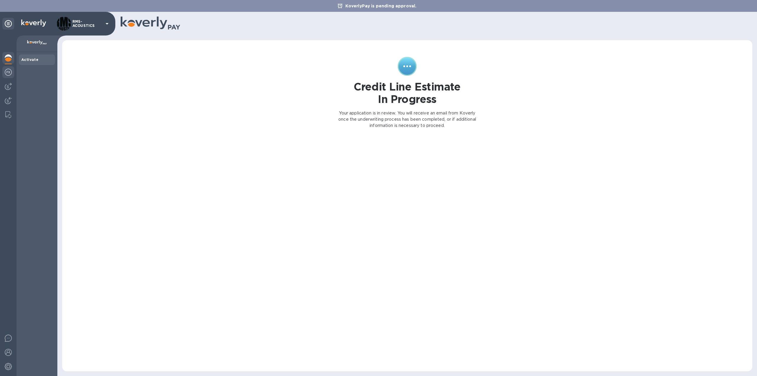
click at [8, 73] on img at bounding box center [8, 72] width 7 height 7
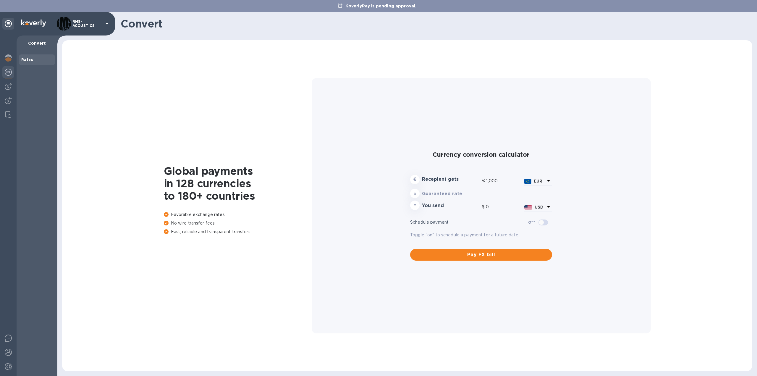
type input "1,183.91"
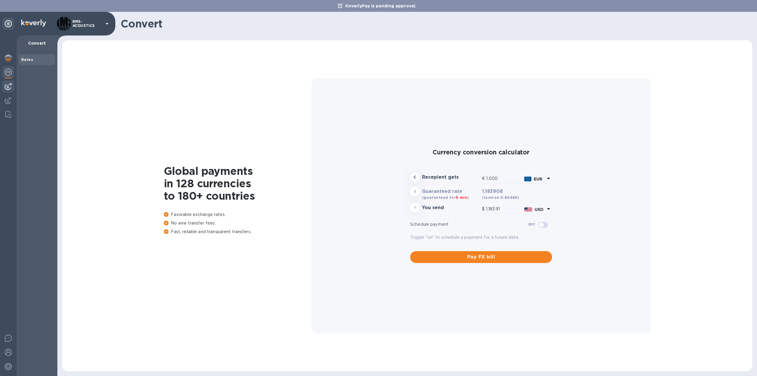
click at [6, 88] on img at bounding box center [8, 86] width 7 height 7
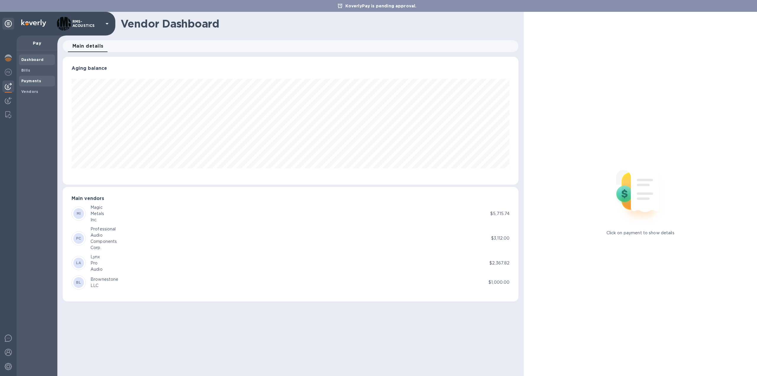
scroll to position [128, 456]
